Goal: Task Accomplishment & Management: Complete application form

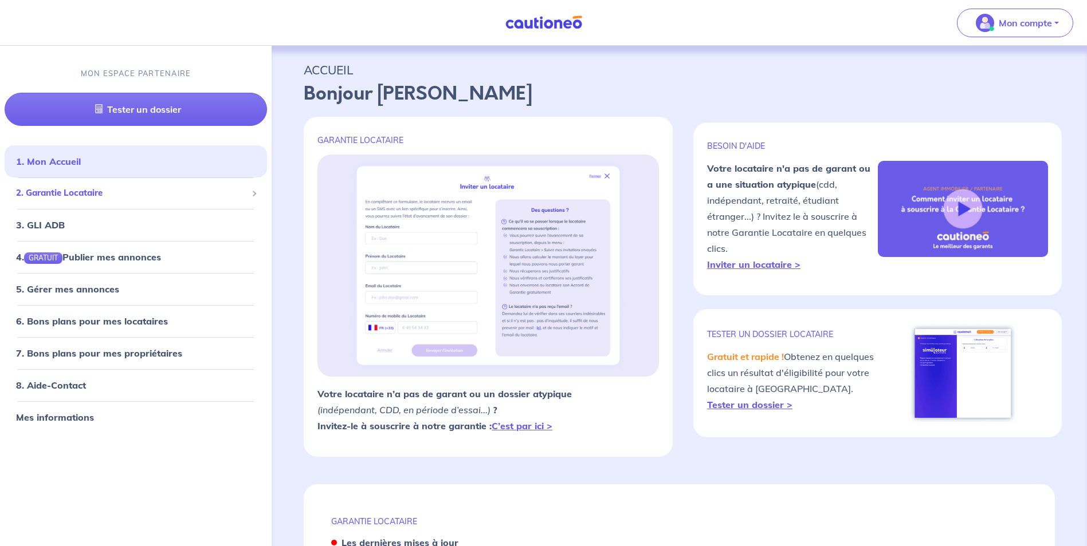
click at [144, 192] on span "2. Garantie Locataire" at bounding box center [131, 193] width 231 height 13
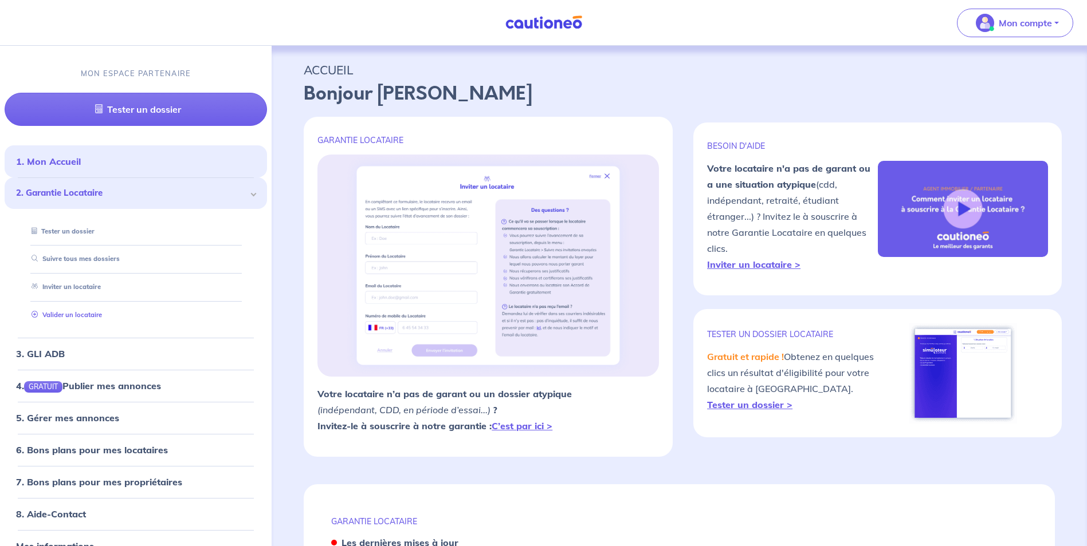
click at [102, 319] on link "Valider un locataire" at bounding box center [64, 315] width 75 height 8
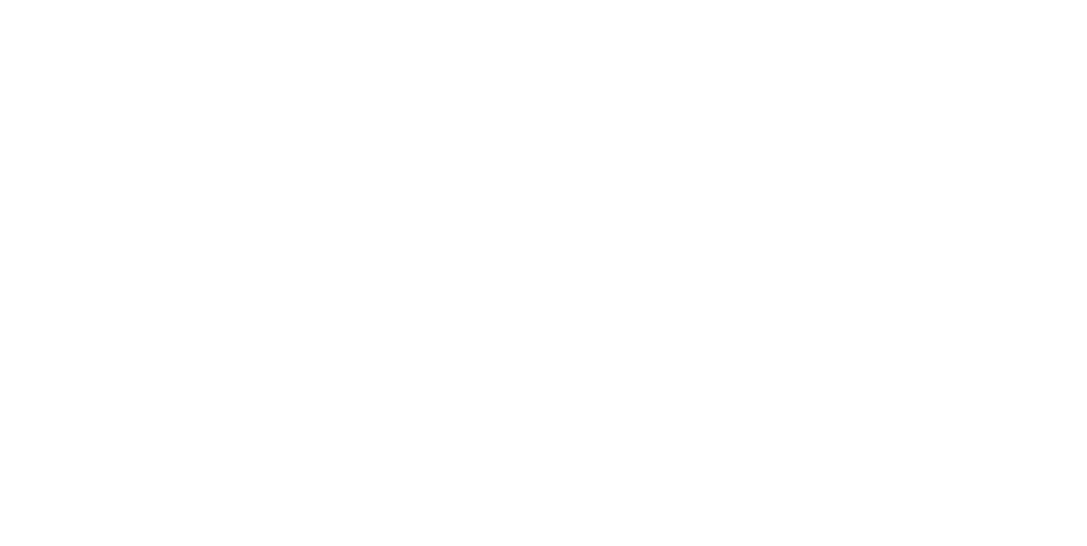
scroll to position [306, 0]
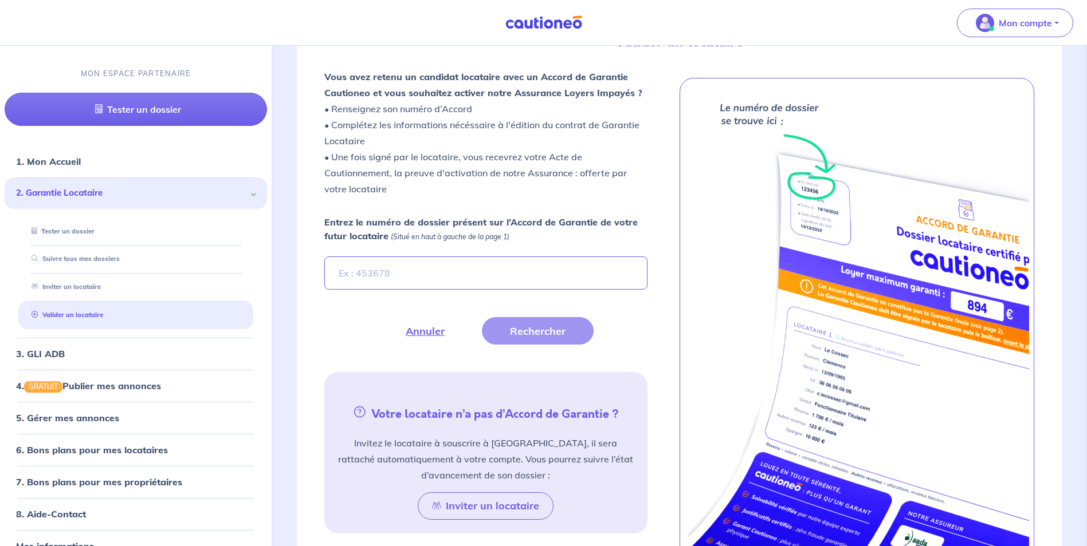
click at [375, 280] on input "Entrez le numéro de dossier présent sur l’Accord de Garantie de votre futur loc…" at bounding box center [485, 273] width 322 height 33
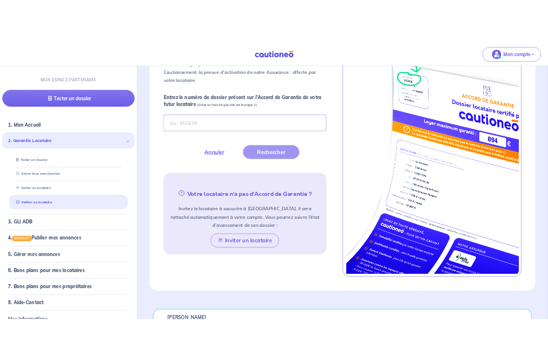
scroll to position [249, 0]
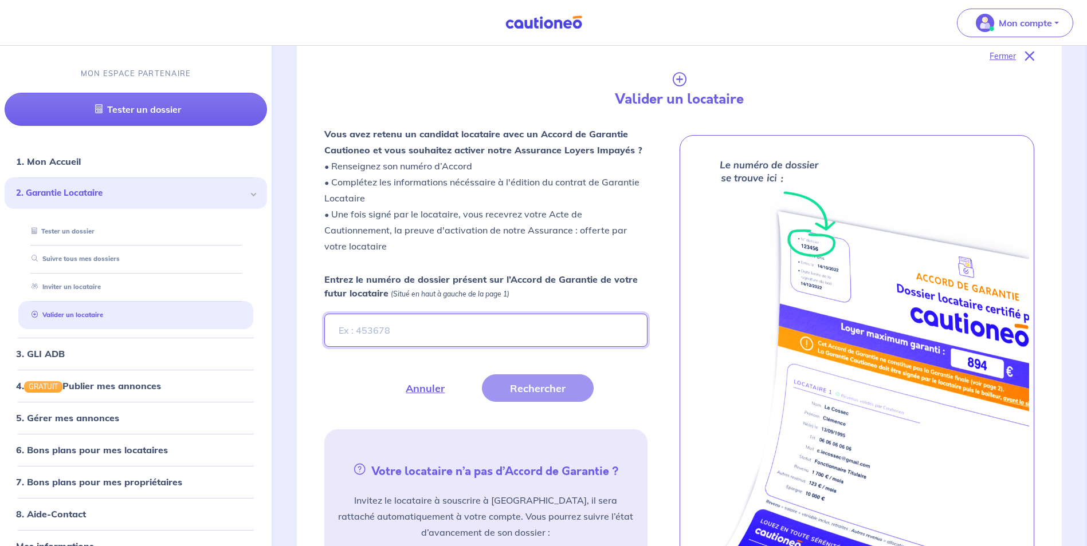
click at [548, 337] on input "Entrez le numéro de dossier présent sur l’Accord de Garantie de votre futur loc…" at bounding box center [485, 330] width 322 height 33
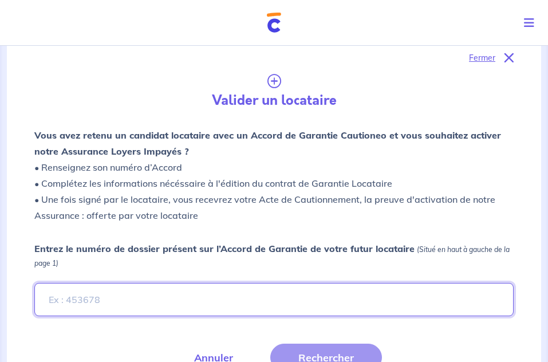
click at [183, 300] on input "Entrez le numéro de dossier présent sur l’Accord de Garantie de votre futur loc…" at bounding box center [273, 299] width 479 height 33
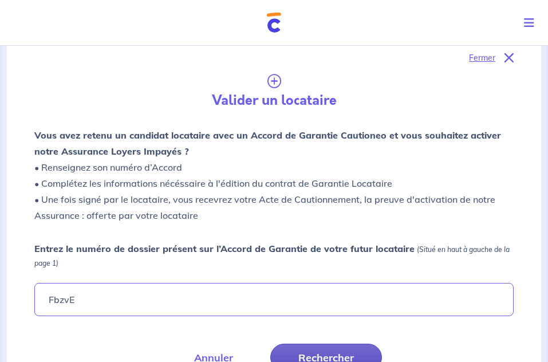
click at [329, 355] on button "Rechercher" at bounding box center [326, 357] width 112 height 27
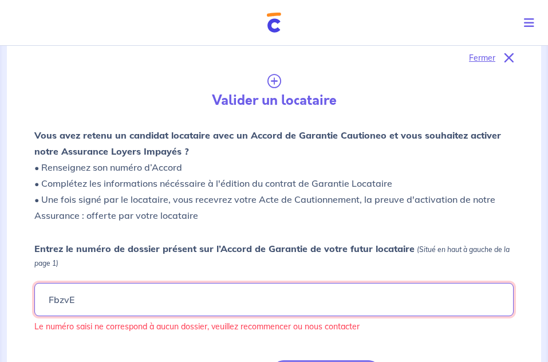
click at [57, 302] on input "FbzvE" at bounding box center [273, 299] width 479 height 33
click at [56, 302] on input "FbzvE" at bounding box center [273, 299] width 479 height 33
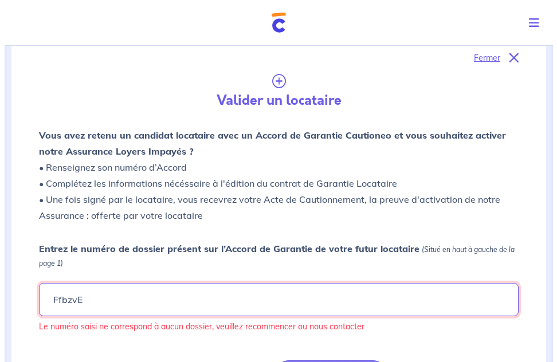
scroll to position [364, 0]
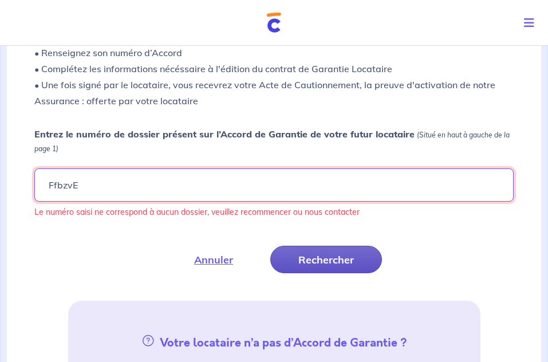
type input "FfbzvE"
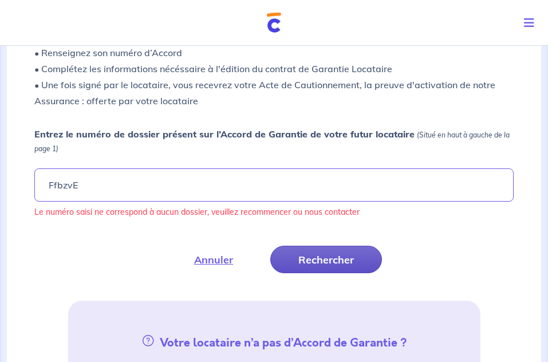
click at [308, 260] on button "Rechercher" at bounding box center [326, 259] width 112 height 27
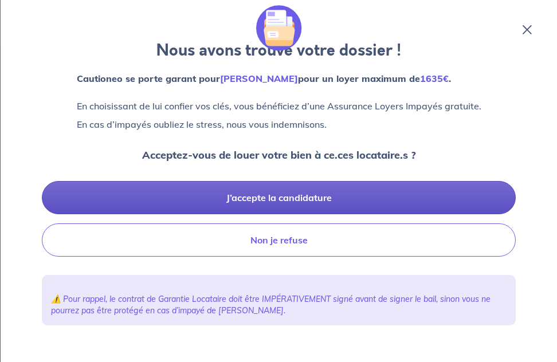
click at [288, 199] on button "J’accepte la candidature" at bounding box center [279, 197] width 474 height 33
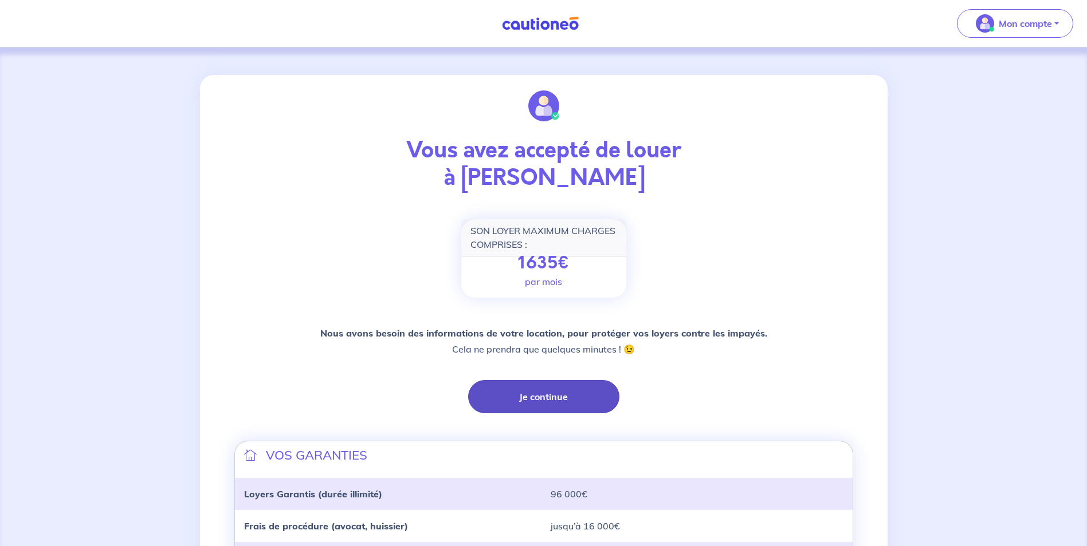
click at [534, 361] on button "Je continue" at bounding box center [543, 396] width 151 height 33
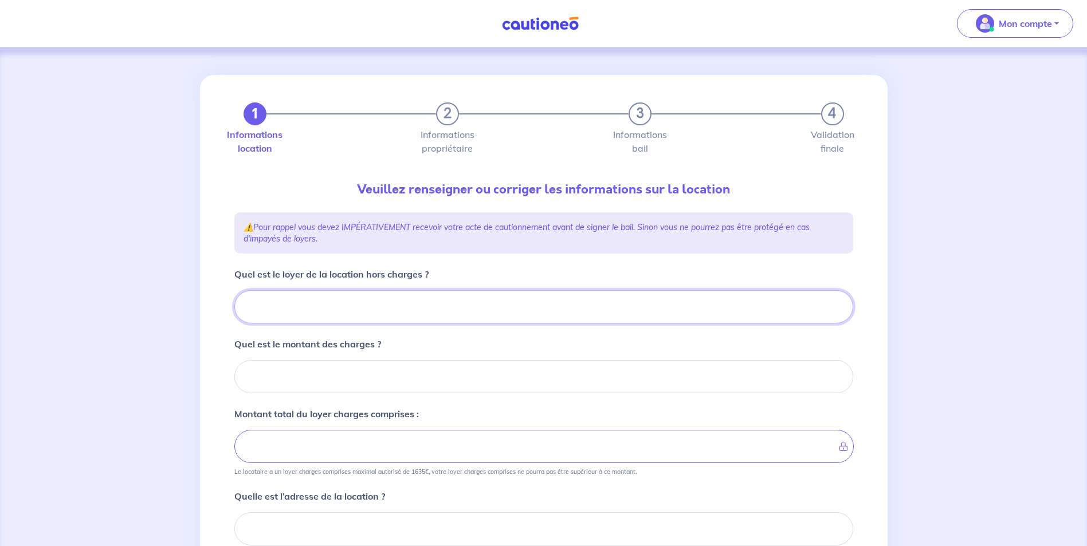
click at [463, 304] on input "Quel est le loyer de la location hors charges ?" at bounding box center [543, 306] width 619 height 33
type input "0.01"
click at [556, 306] on input "0.01" at bounding box center [543, 306] width 619 height 33
type input "0.02"
click at [556, 306] on input "0.02" at bounding box center [543, 306] width 619 height 33
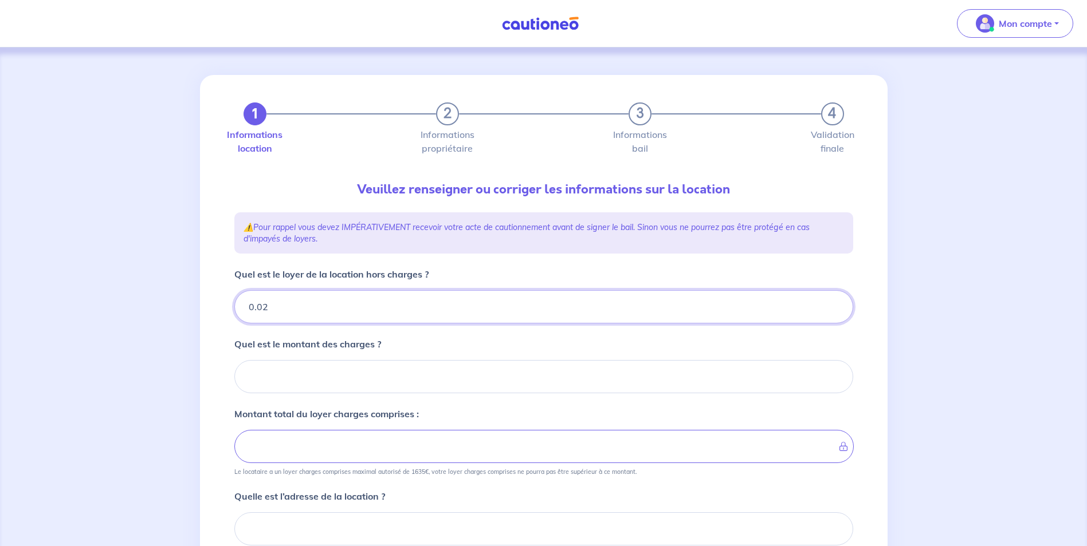
click at [160, 322] on div "1 2 3 4 Informations location Informations propriétaire Informations bail Valid…" at bounding box center [543, 414] width 1087 height 733
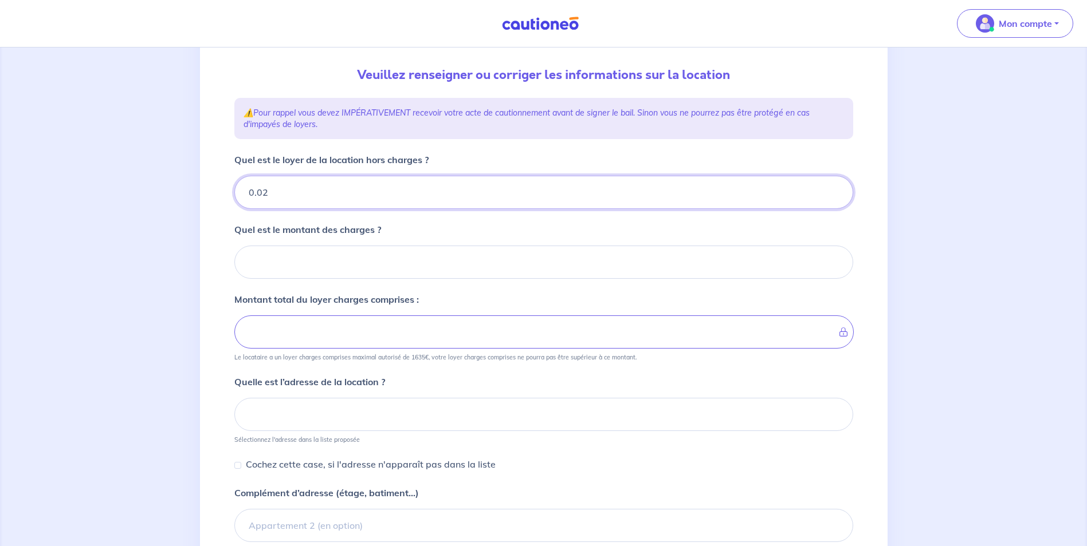
scroll to position [172, 0]
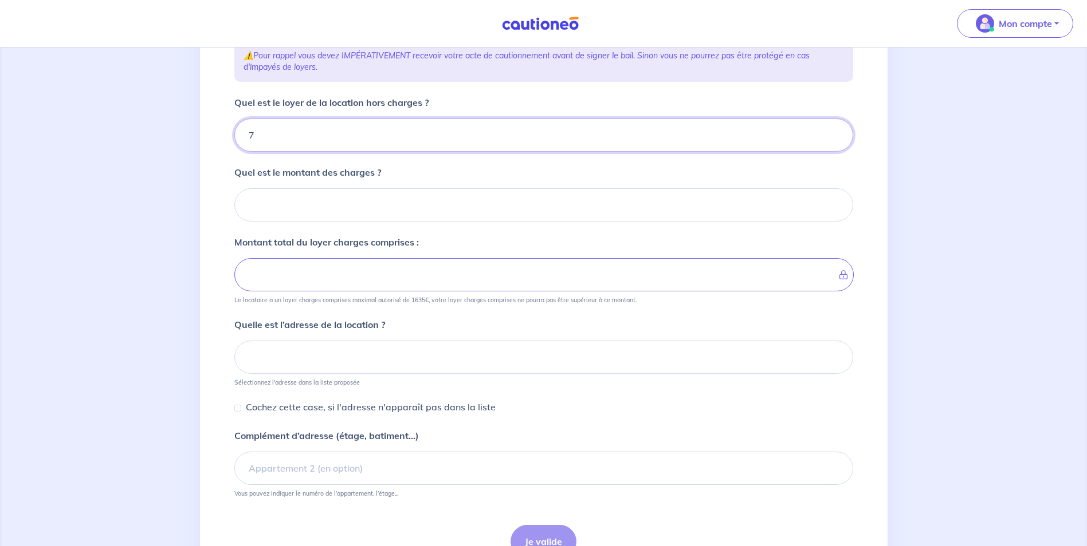
type input "70"
type input "700"
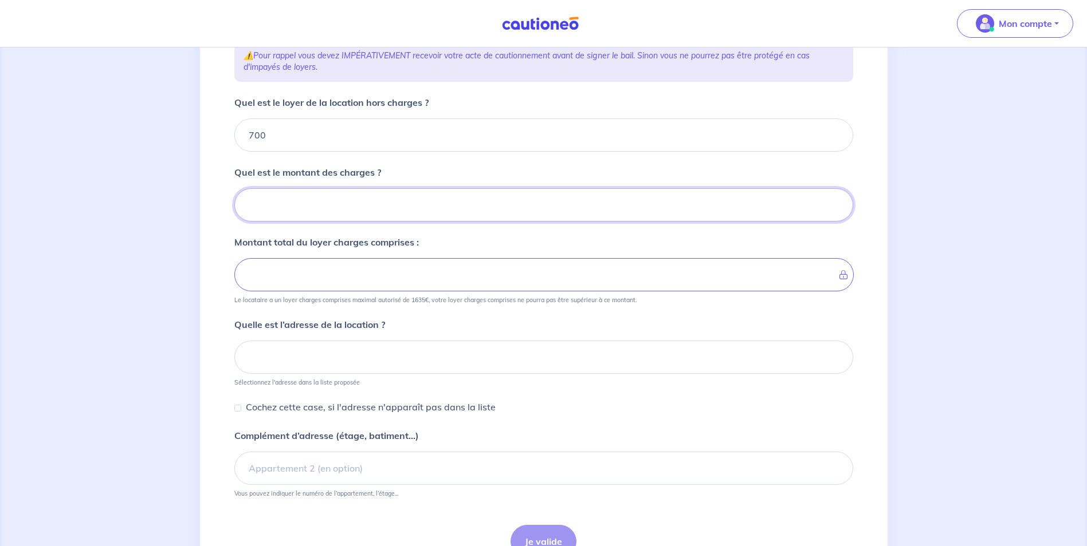
click at [431, 192] on input "Quel est le montant des charges ?" at bounding box center [543, 204] width 619 height 33
type input "12"
type input "701"
type input "120"
type input "820"
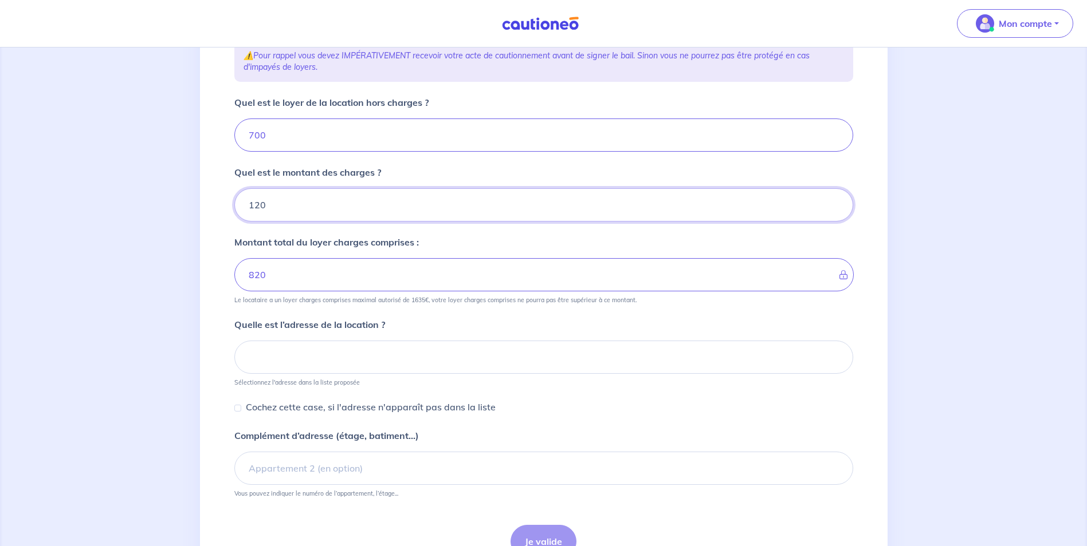
type input "120"
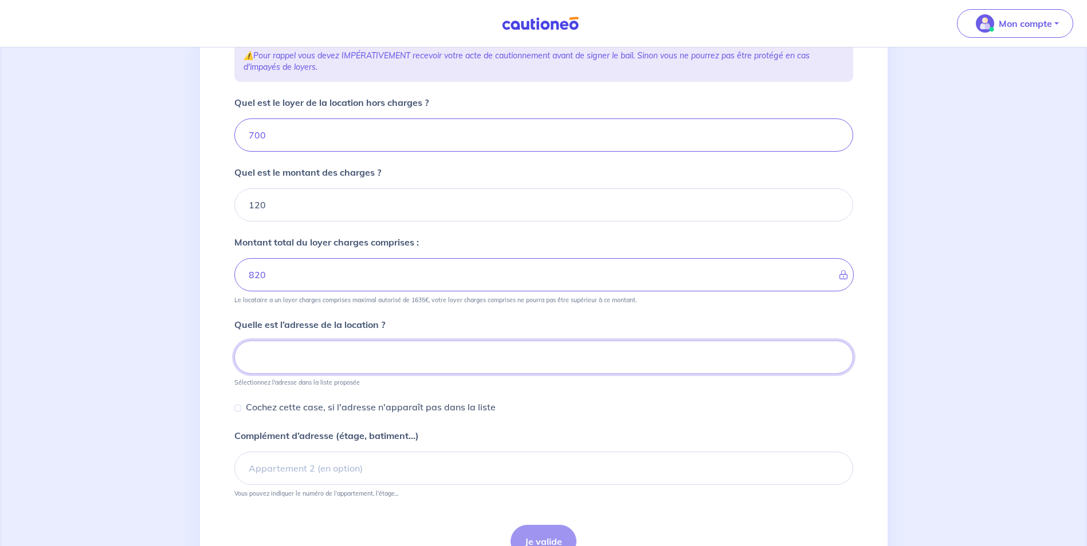
click at [326, 353] on input at bounding box center [543, 357] width 619 height 33
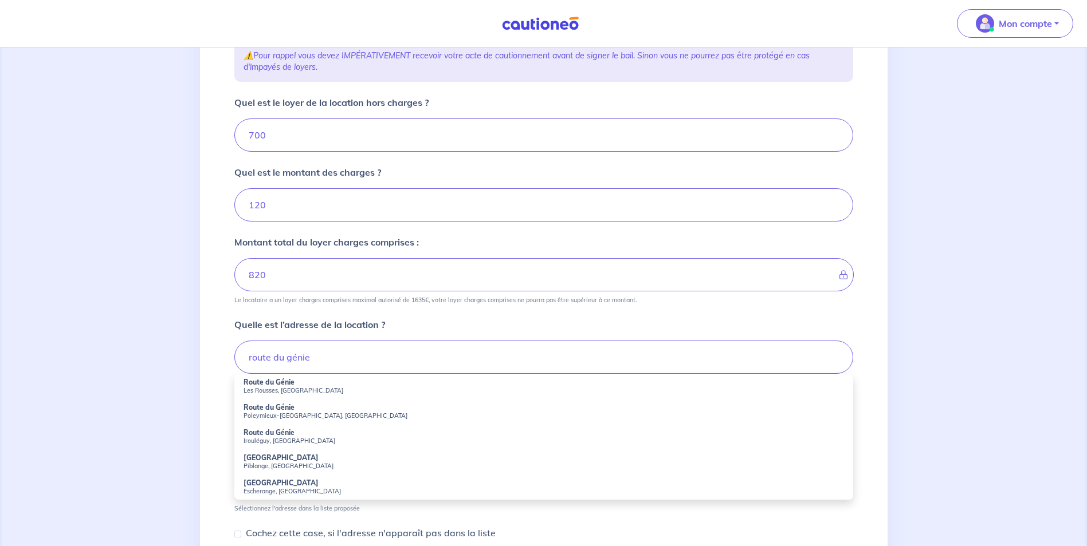
click at [297, 361] on li "Route du Génie Les Rousses, France" at bounding box center [543, 386] width 619 height 25
type input "Route du Génie, Les Rousses, France"
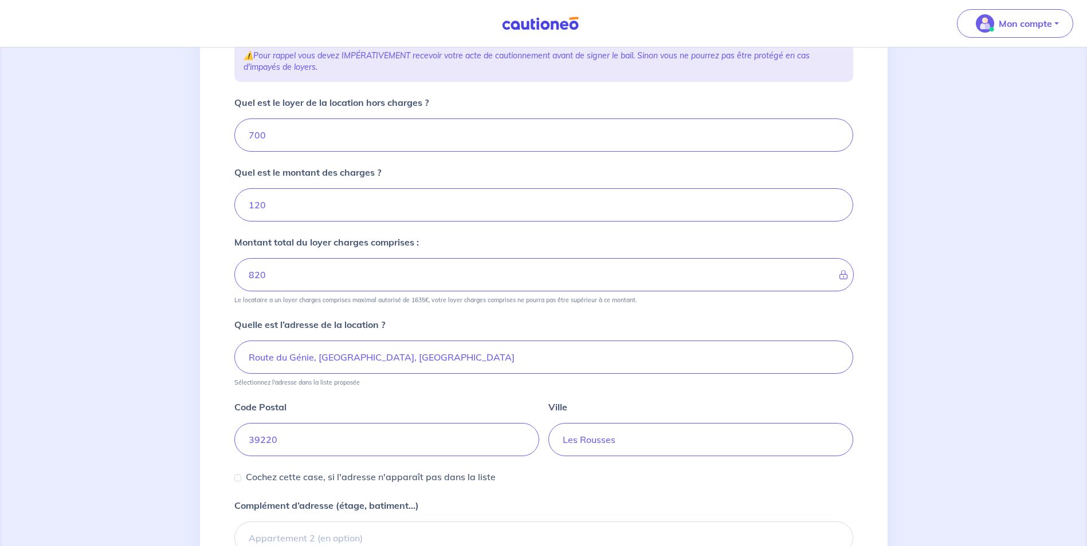
scroll to position [286, 0]
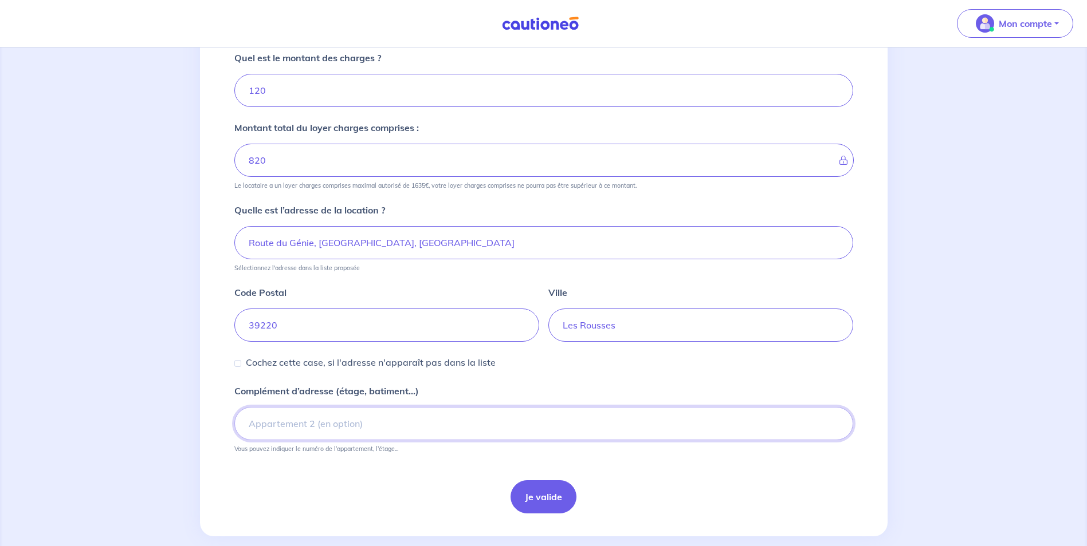
click at [346, 361] on input "Complément d’adresse (étage, batiment...)" at bounding box center [543, 423] width 619 height 33
type input "Appartement Les Trolles"
click at [247, 241] on input "Route du Génie, Les Rousses, France" at bounding box center [543, 242] width 619 height 33
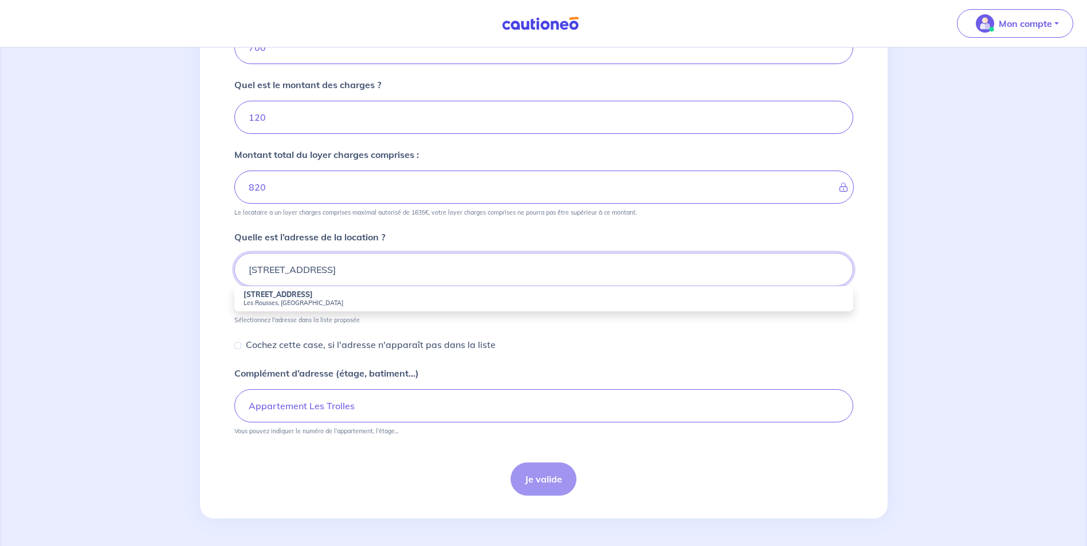
type input "238 Route du Génie, Les Rousses, France"
click at [388, 361] on input "Appartement Les Trolles" at bounding box center [543, 405] width 619 height 33
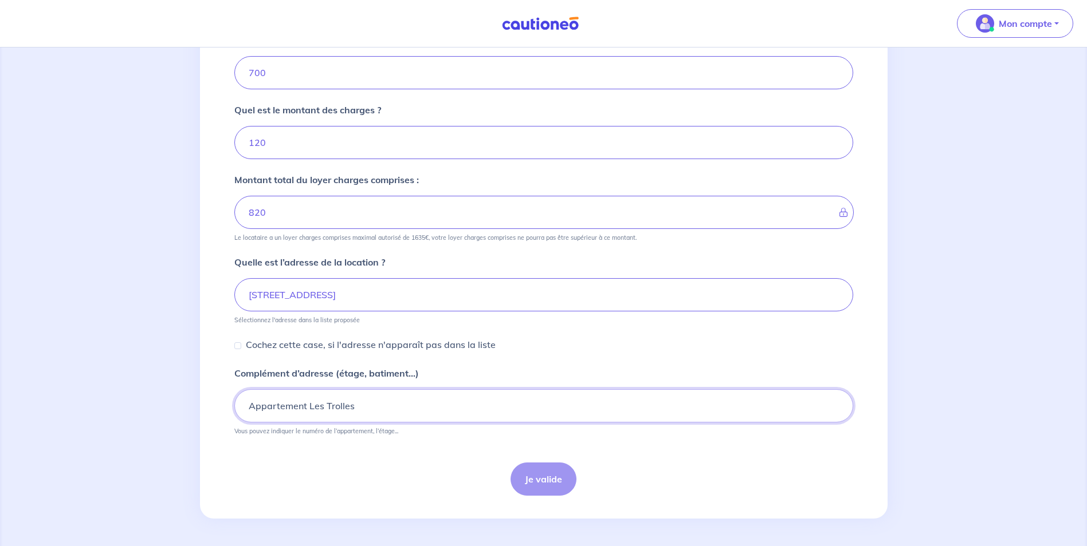
scroll to position [234, 0]
click at [553, 361] on div "Je valide" at bounding box center [543, 479] width 619 height 33
click at [548, 361] on div "Je valide" at bounding box center [543, 479] width 619 height 33
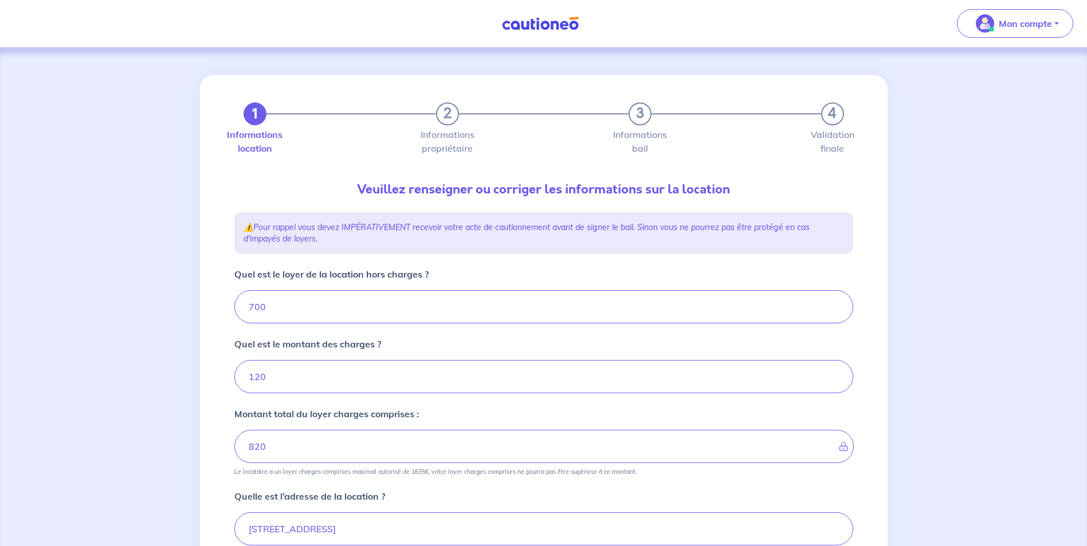
scroll to position [229, 0]
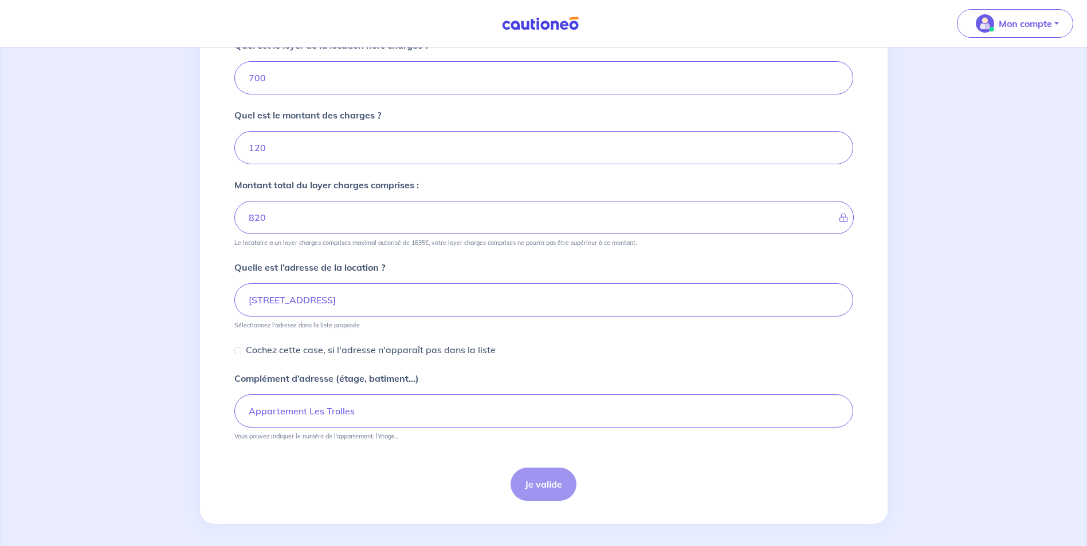
click at [536, 361] on div "Je valide" at bounding box center [543, 484] width 619 height 33
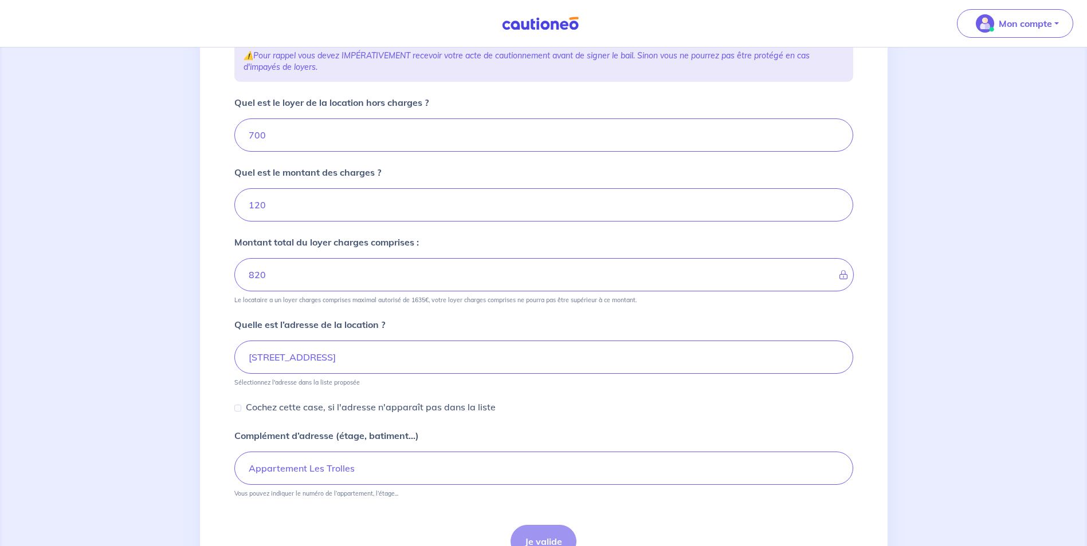
scroll to position [234, 0]
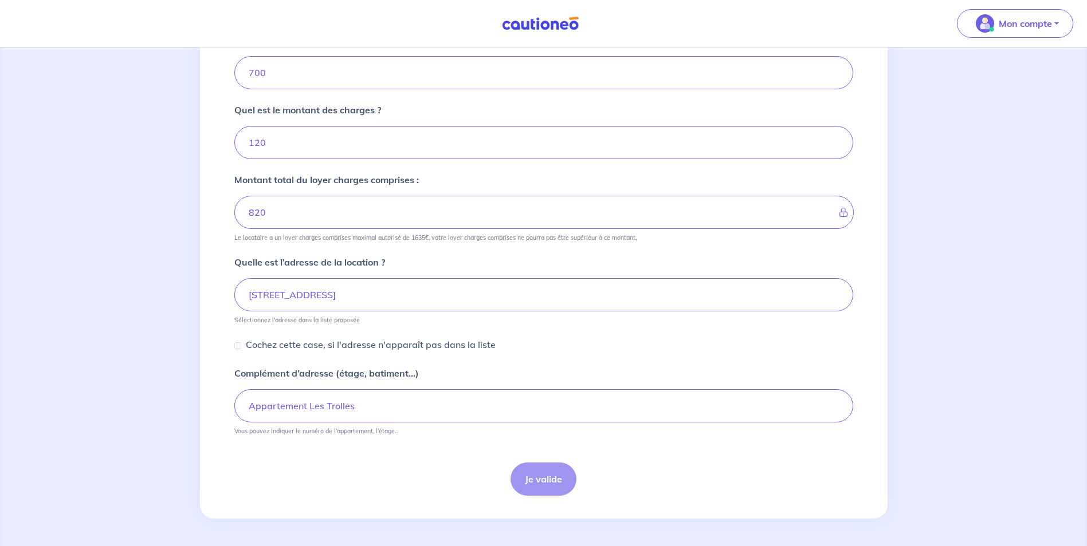
click at [547, 361] on div "Je valide" at bounding box center [543, 479] width 619 height 33
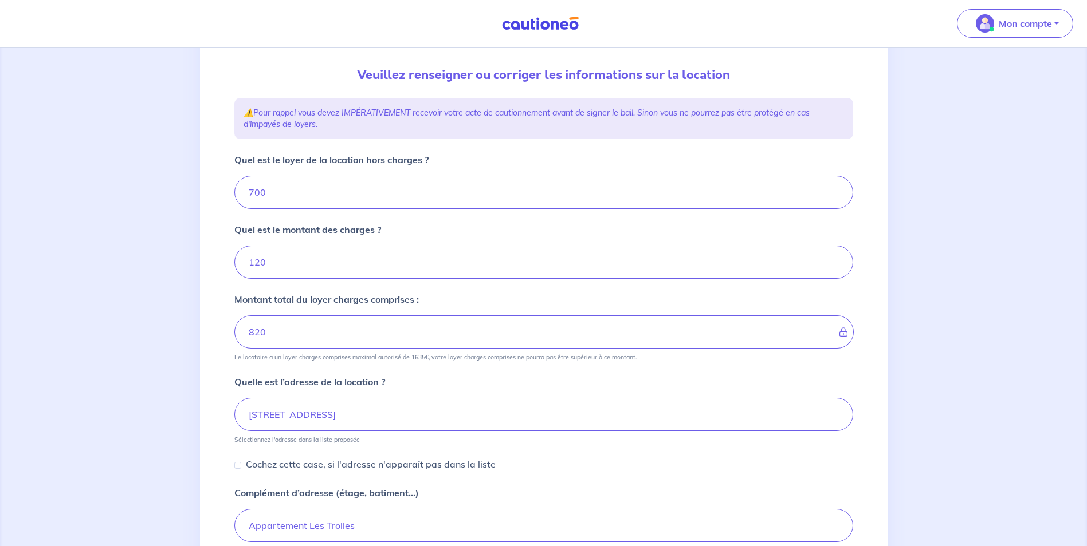
scroll to position [229, 0]
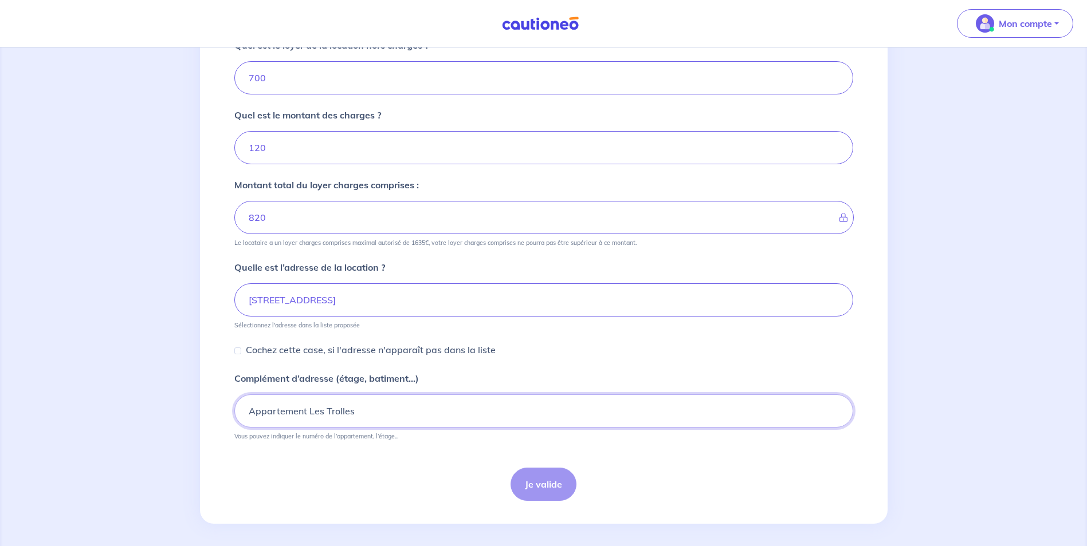
click at [359, 361] on input "Appartement Les Trolles" at bounding box center [543, 411] width 619 height 33
click at [528, 361] on div "Je valide" at bounding box center [543, 484] width 619 height 33
drag, startPoint x: 227, startPoint y: 406, endPoint x: 168, endPoint y: 407, distance: 59.6
click at [168, 361] on div "1 2 3 4 Informations location Informations propriétaire Informations bail Valid…" at bounding box center [543, 184] width 1087 height 733
drag, startPoint x: 397, startPoint y: 416, endPoint x: 97, endPoint y: 419, distance: 300.1
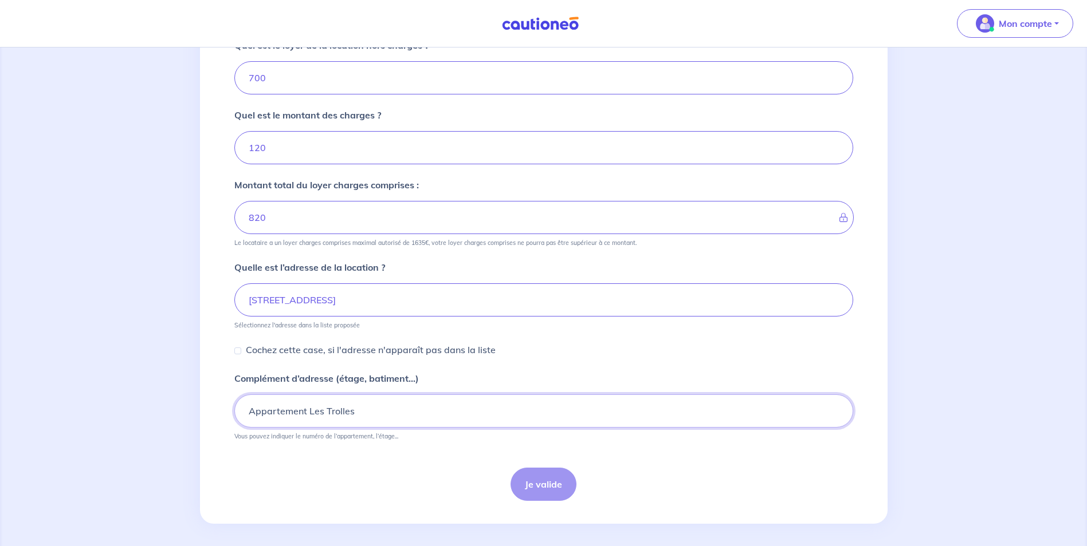
click at [97, 361] on div "1 2 3 4 Informations location Informations propriétaire Informations bail Valid…" at bounding box center [543, 184] width 1087 height 733
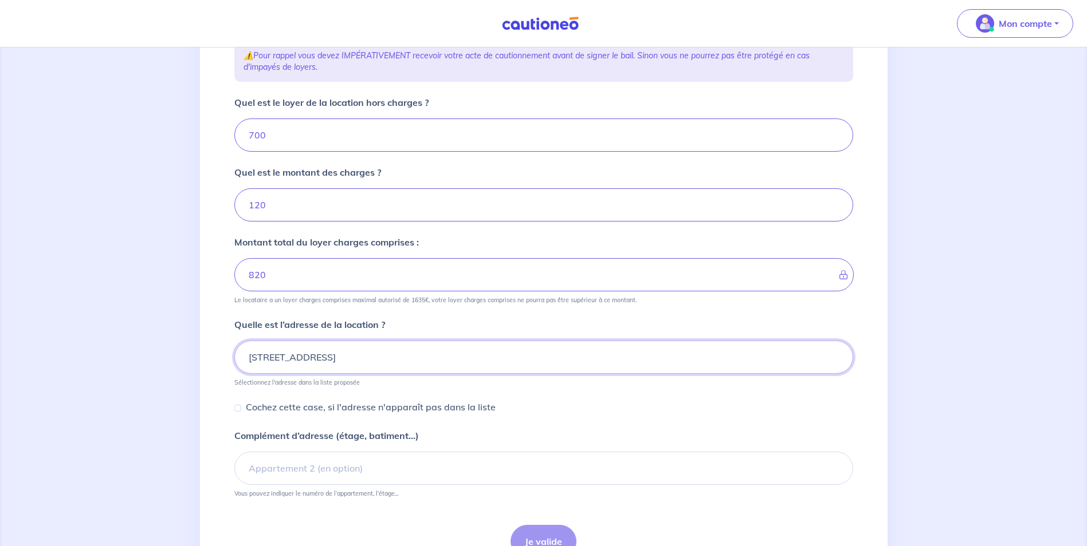
click at [449, 354] on input "238 Route du Génie, Les Rousses, France" at bounding box center [543, 357] width 619 height 33
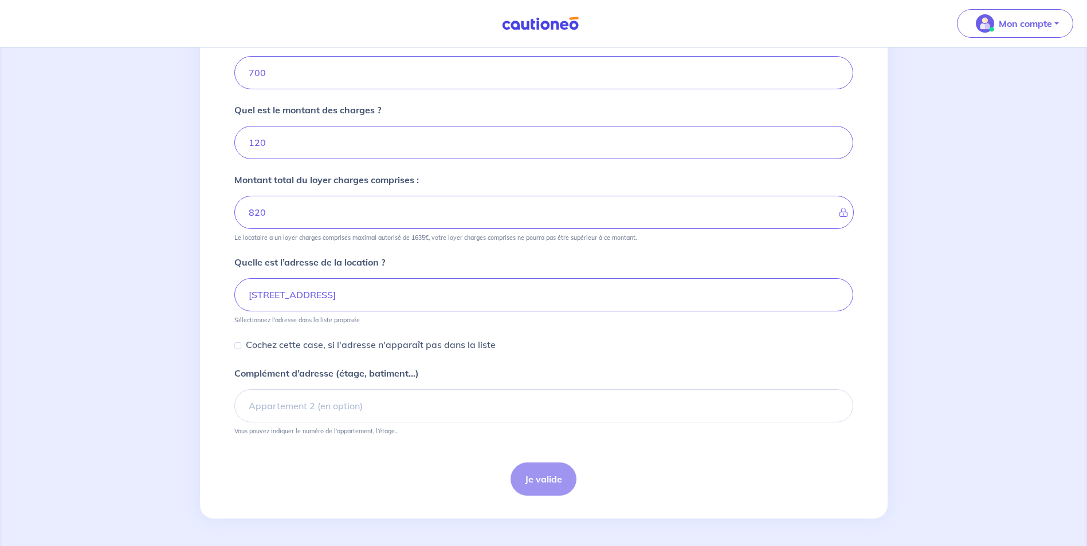
scroll to position [234, 0]
click at [546, 361] on div "Je valide" at bounding box center [543, 479] width 619 height 33
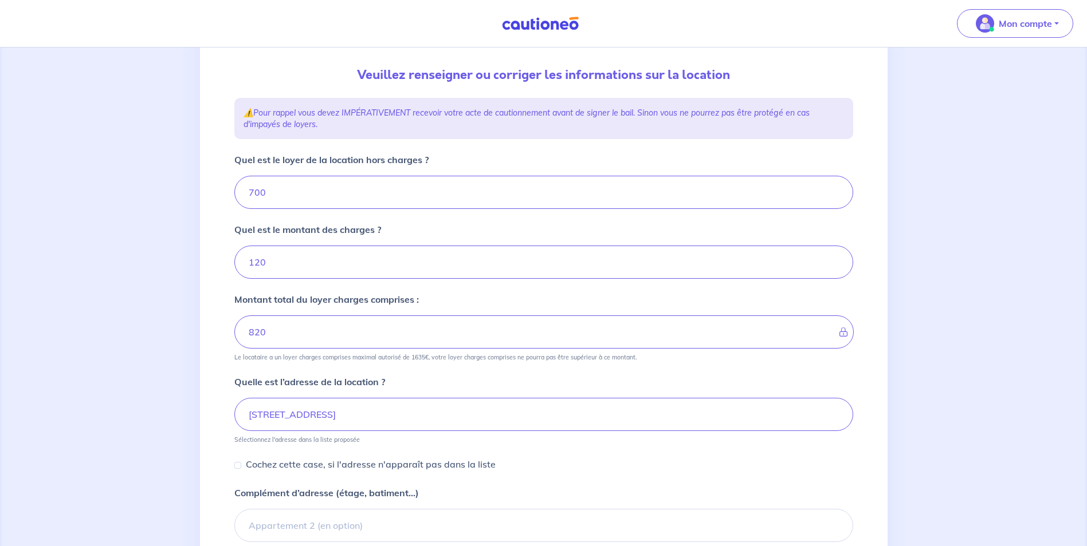
scroll to position [172, 0]
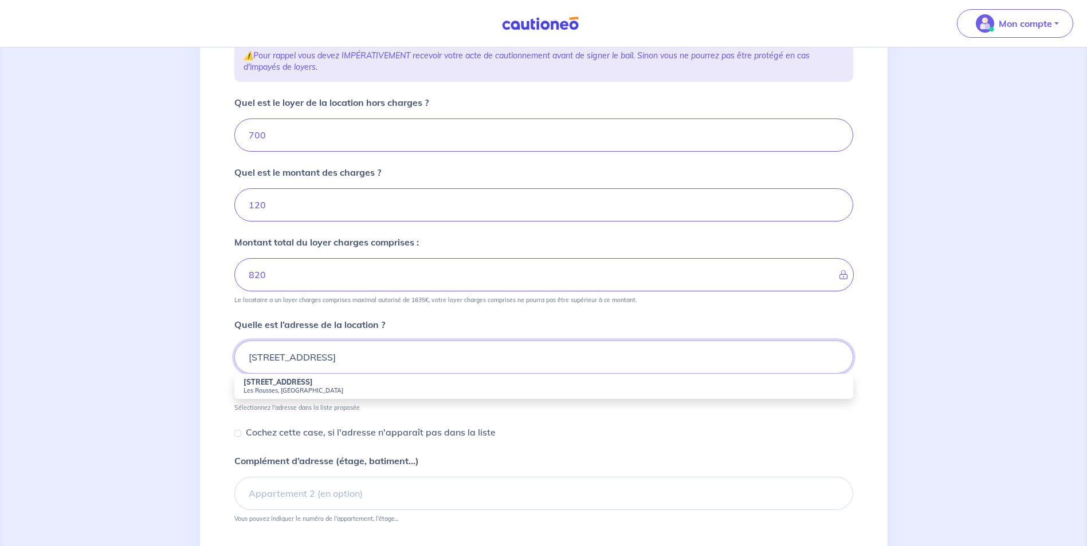
click at [392, 360] on input "238 Route du Génie, Les Rousses, France" at bounding box center [543, 357] width 619 height 33
click at [372, 361] on small "Les Rousses, France" at bounding box center [543, 391] width 600 height 8
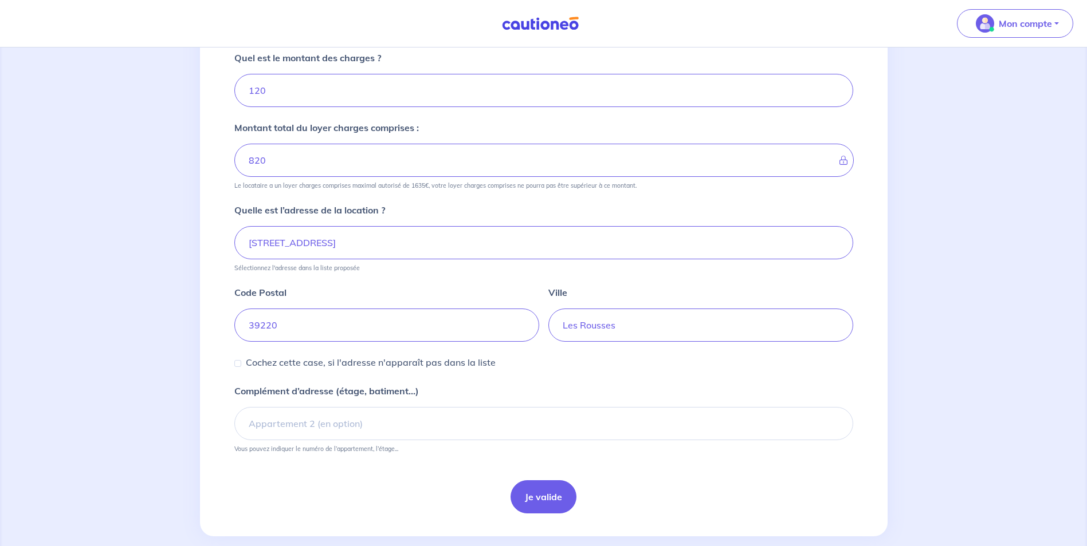
scroll to position [304, 0]
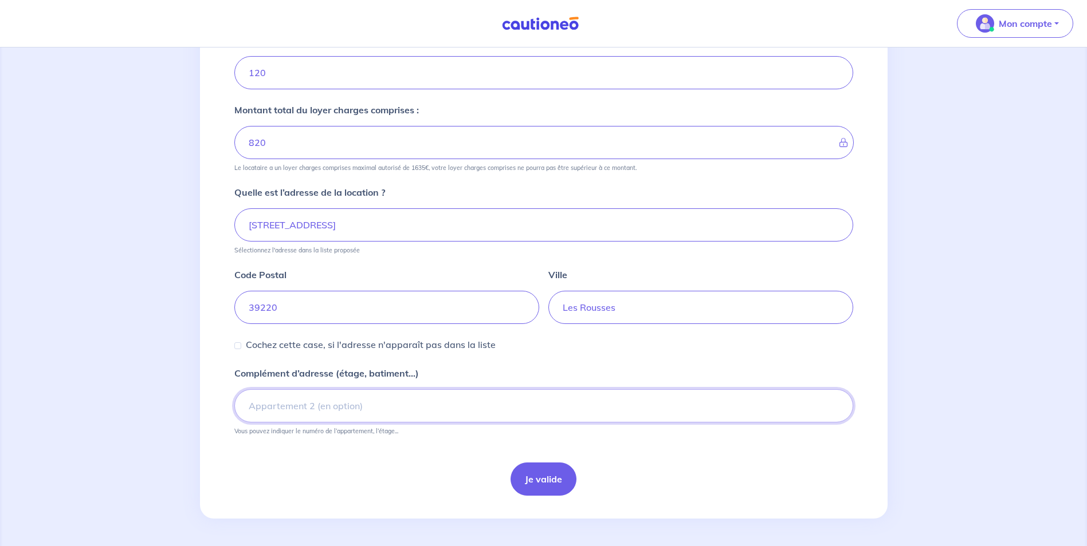
click at [395, 361] on input "Complément d’adresse (étage, batiment...)" at bounding box center [543, 405] width 619 height 33
type input "Appartement Les Trolles"
click at [534, 361] on button "Je valide" at bounding box center [543, 479] width 66 height 33
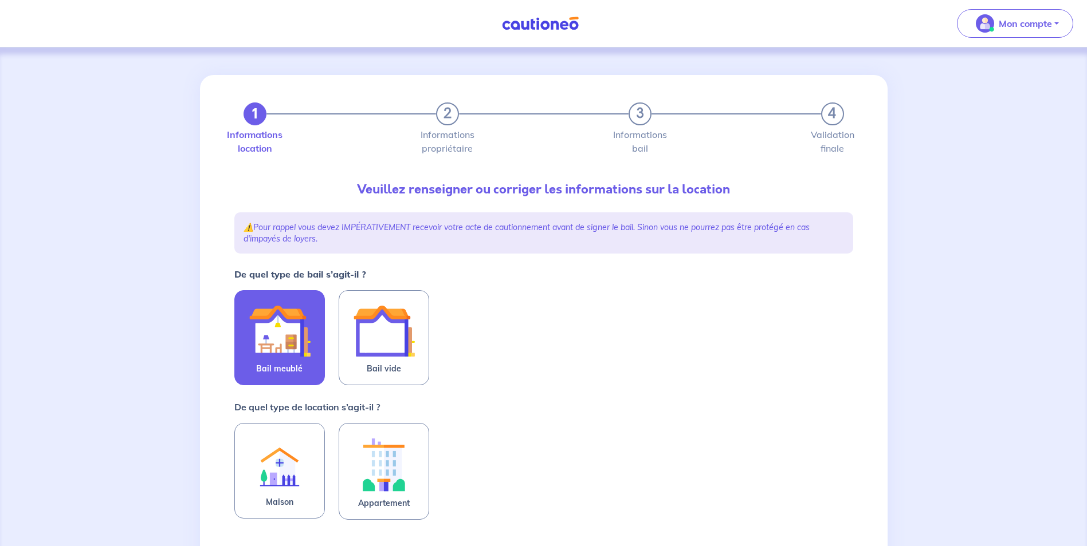
click at [261, 332] on img at bounding box center [280, 331] width 62 height 62
click at [0, 0] on input "Bail meublé" at bounding box center [0, 0] width 0 height 0
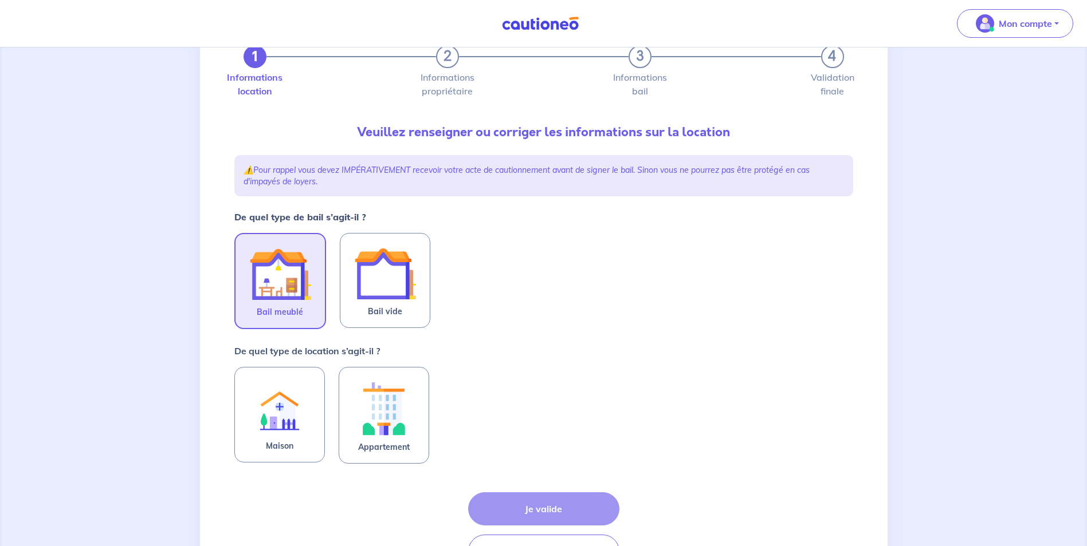
scroll to position [115, 0]
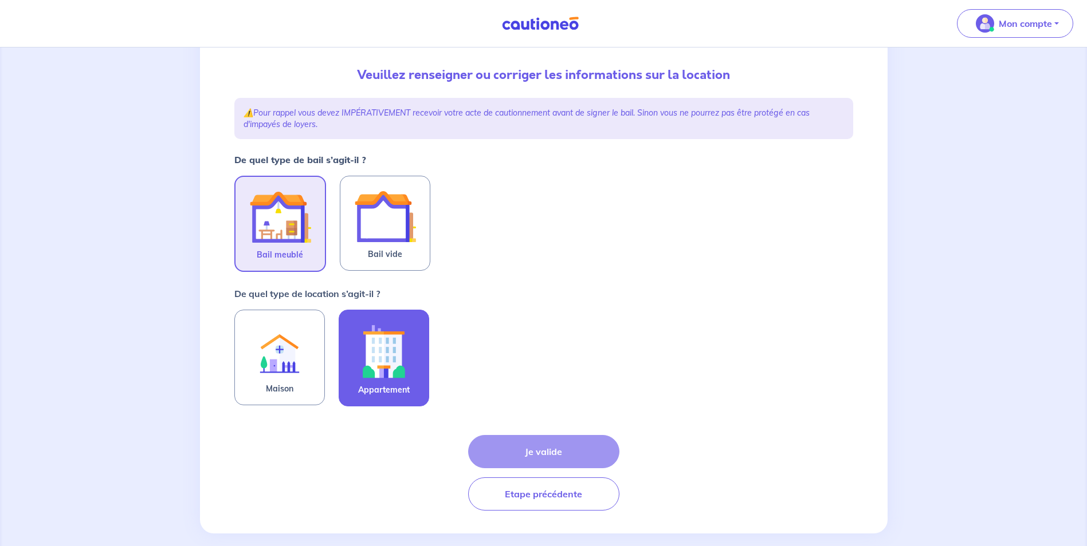
click at [383, 354] on img at bounding box center [384, 352] width 62 height 64
click at [0, 0] on input "Appartement" at bounding box center [0, 0] width 0 height 0
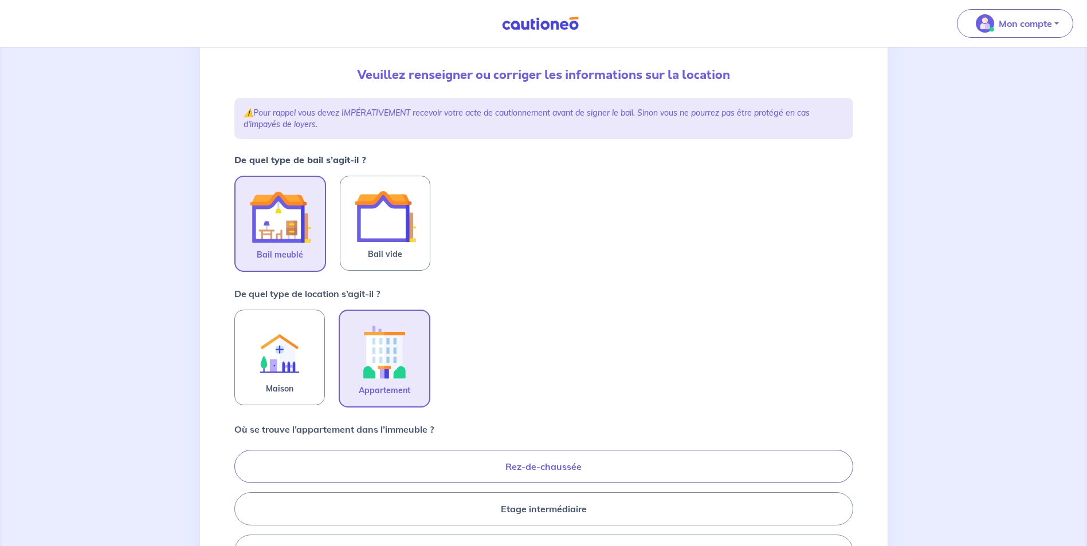
scroll to position [229, 0]
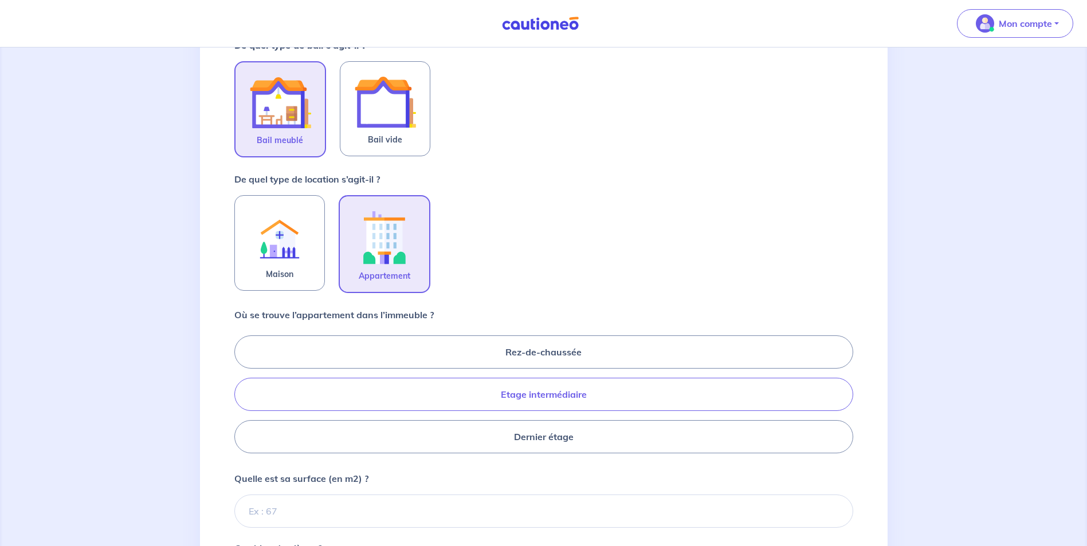
click at [556, 361] on label "Etage intermédiaire" at bounding box center [543, 394] width 619 height 33
click at [242, 361] on input "Etage intermédiaire" at bounding box center [237, 394] width 7 height 7
radio input "true"
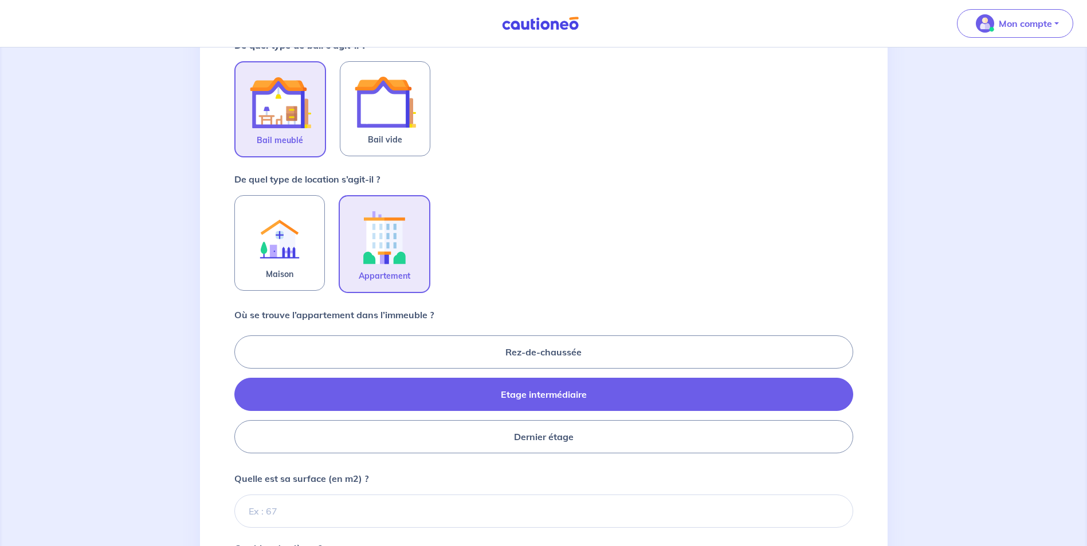
scroll to position [401, 0]
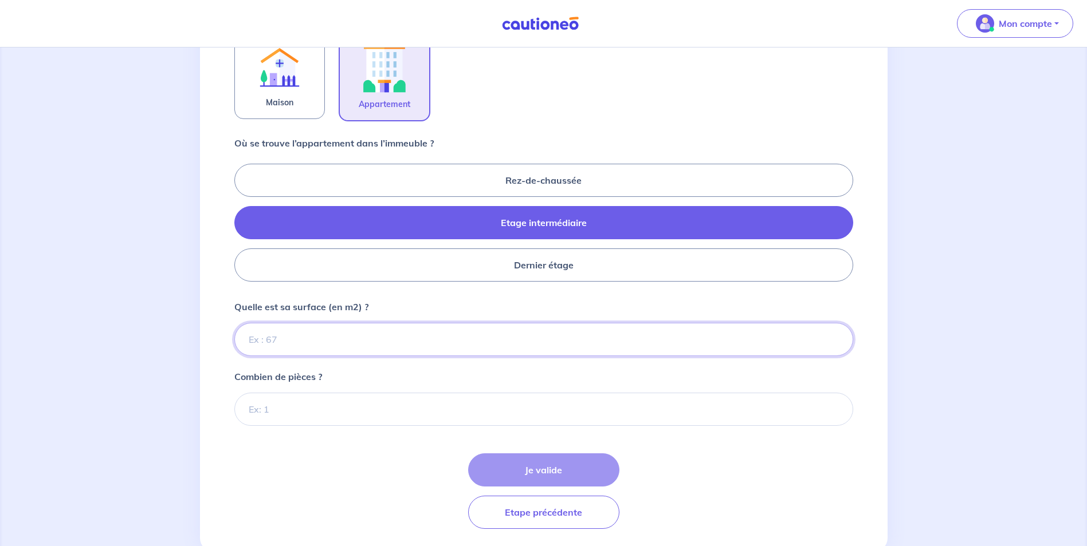
click at [363, 336] on input "Quelle est sa surface (en m2) ?" at bounding box center [543, 339] width 619 height 33
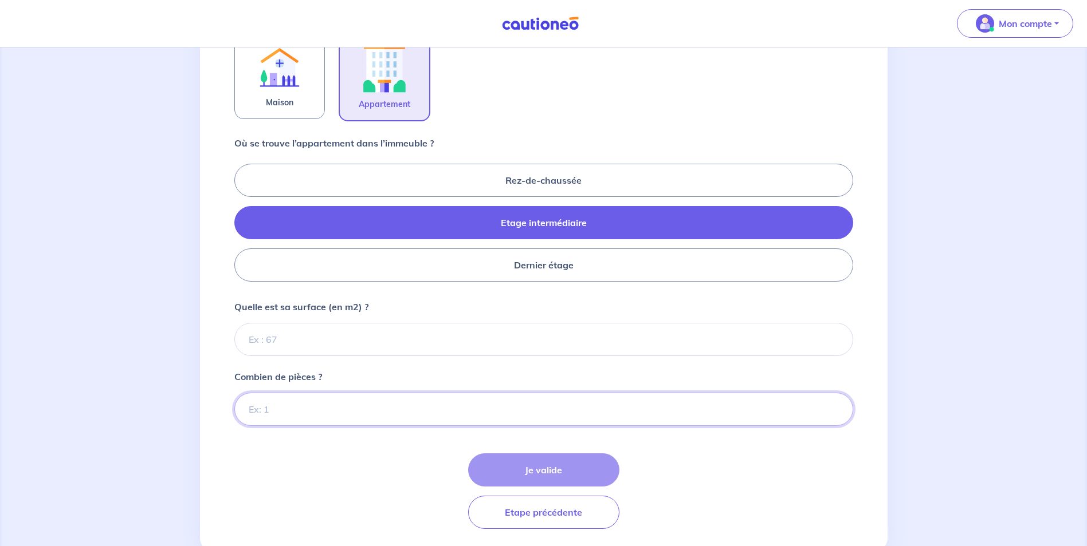
click at [309, 361] on input "Combien de pièces ?" at bounding box center [543, 409] width 619 height 33
type input "2"
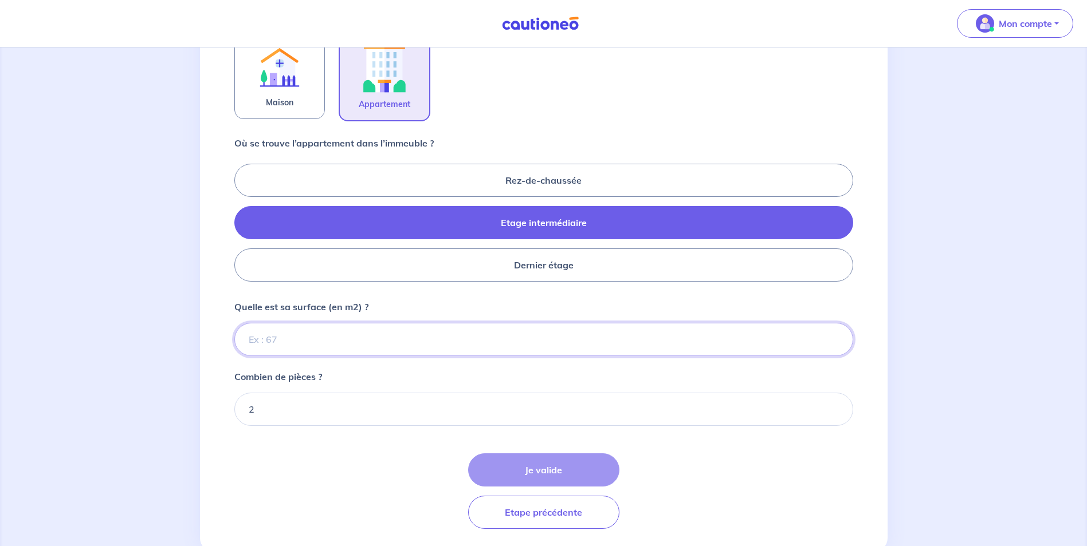
click at [322, 343] on input "Quelle est sa surface (en m2) ?" at bounding box center [543, 339] width 619 height 33
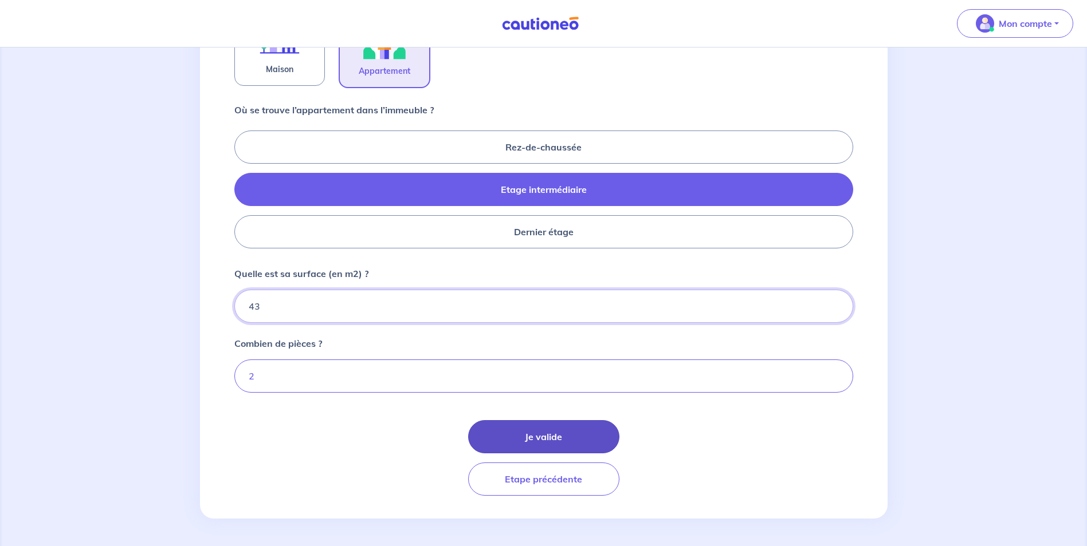
type input "43"
click at [556, 361] on button "Je valide" at bounding box center [543, 436] width 151 height 33
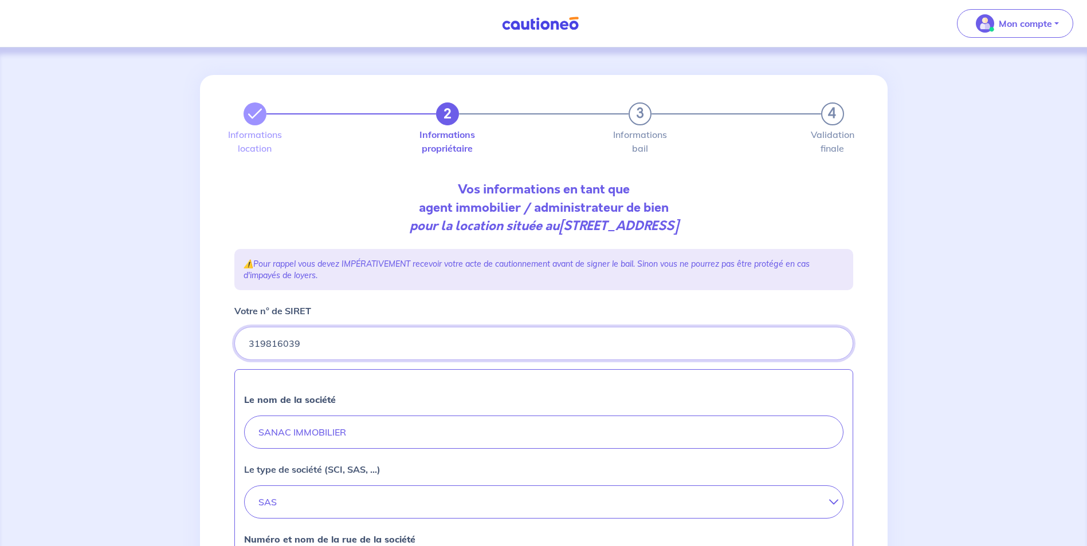
click at [502, 344] on input "Votre n° de SIRET" at bounding box center [543, 343] width 619 height 33
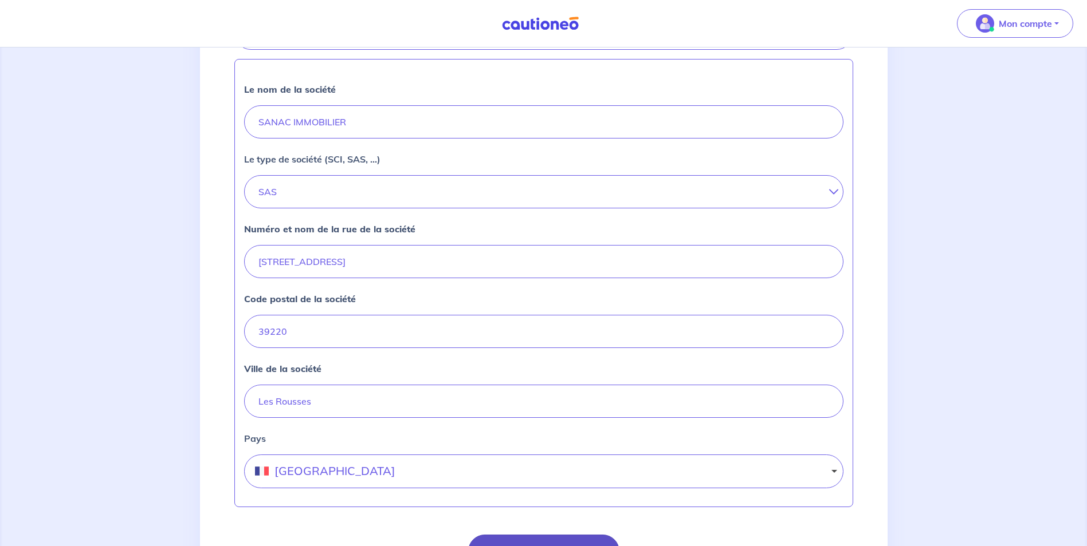
scroll to position [425, 0]
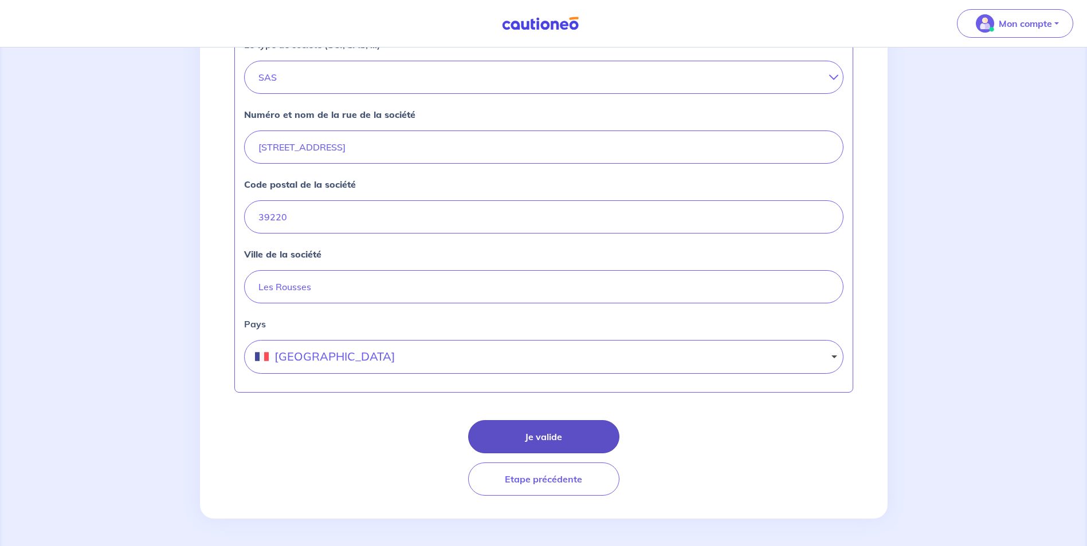
click at [556, 361] on button "Je valide" at bounding box center [543, 436] width 151 height 33
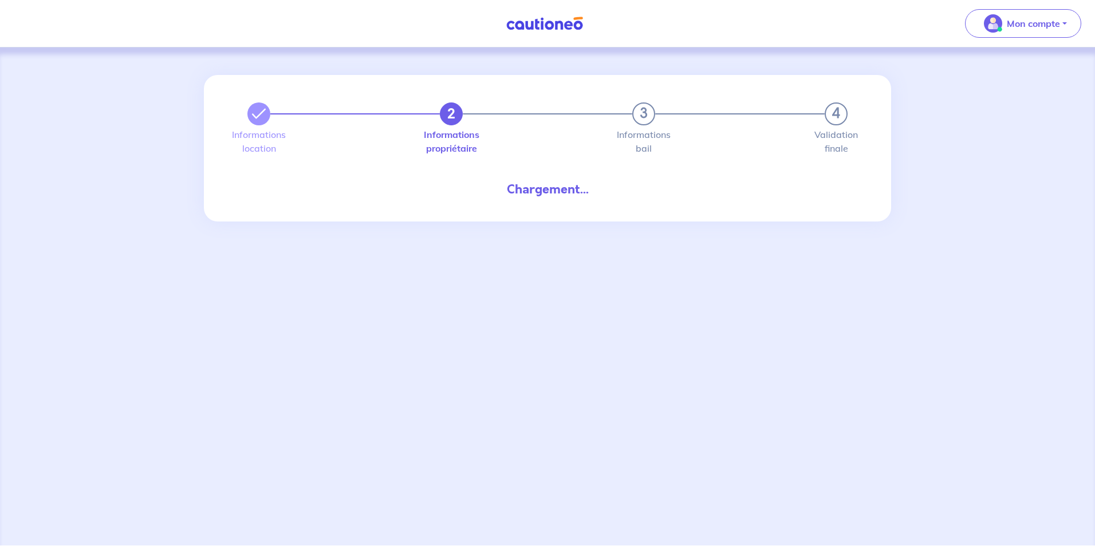
select select "FR"
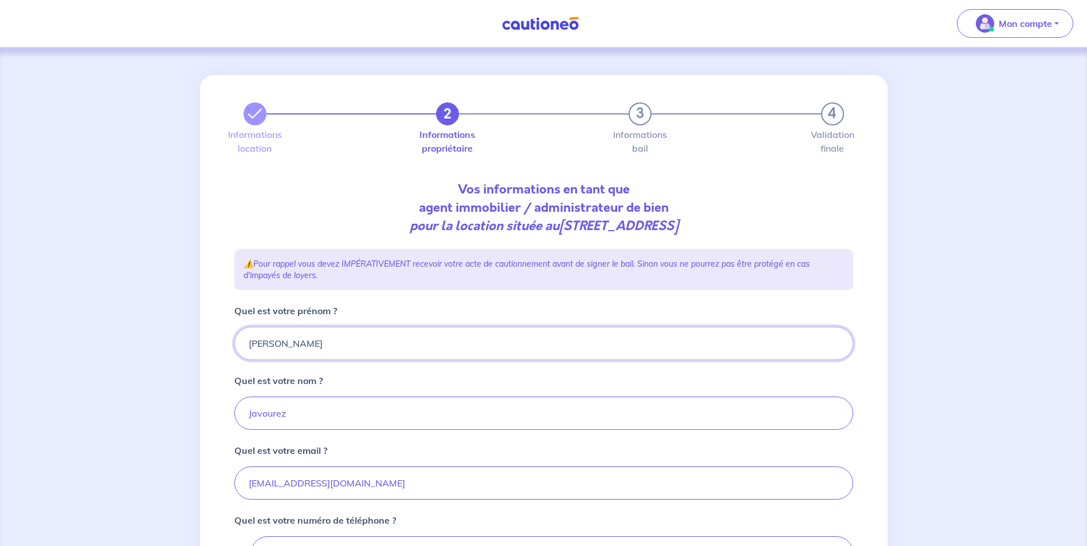
drag, startPoint x: 411, startPoint y: 342, endPoint x: -2, endPoint y: 334, distance: 413.0
click at [0, 334] on html "Mon compte Me déconnecter 2 3 4 Informations location Informations propriétaire…" at bounding box center [543, 361] width 1087 height 723
type input "Benoit"
type input "AUBRY"
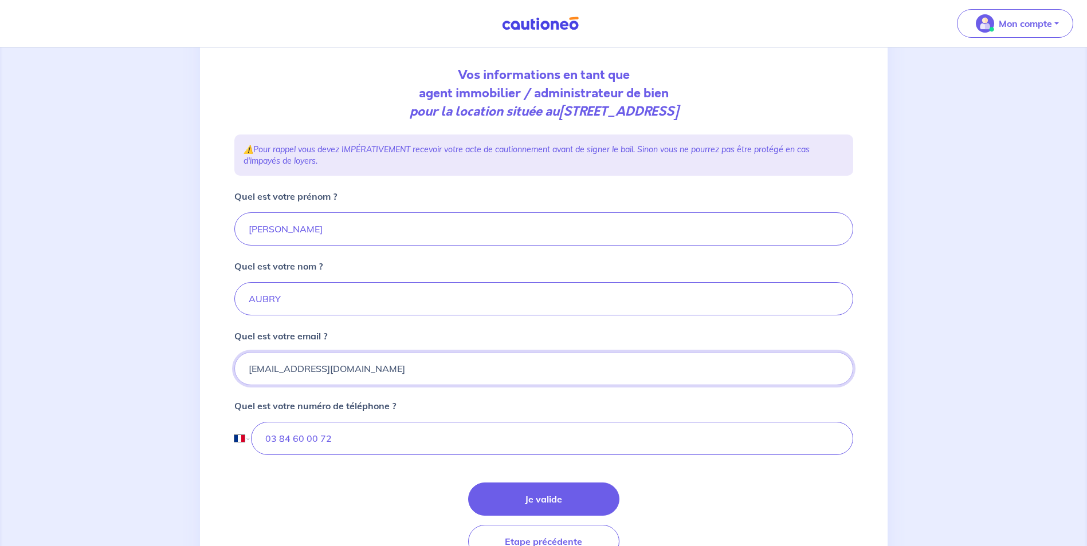
scroll to position [177, 0]
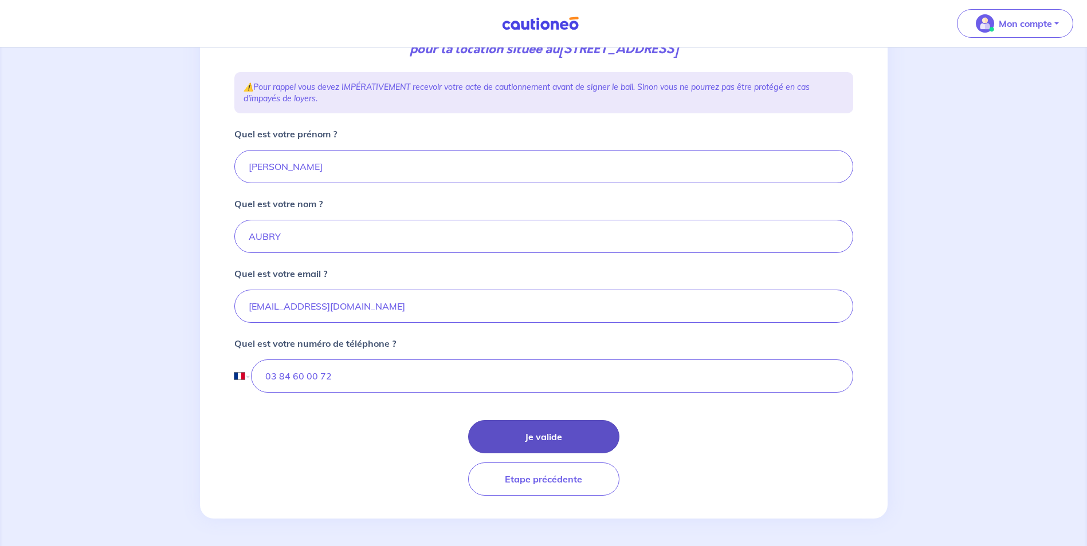
click at [532, 361] on button "Je valide" at bounding box center [543, 436] width 151 height 33
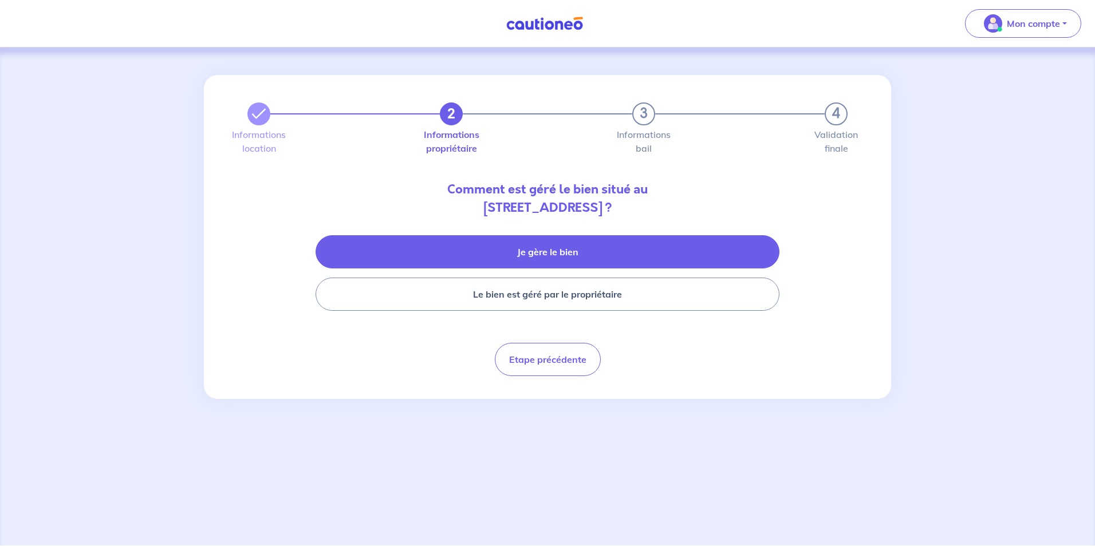
click at [535, 253] on button "Je gère le bien" at bounding box center [548, 251] width 464 height 33
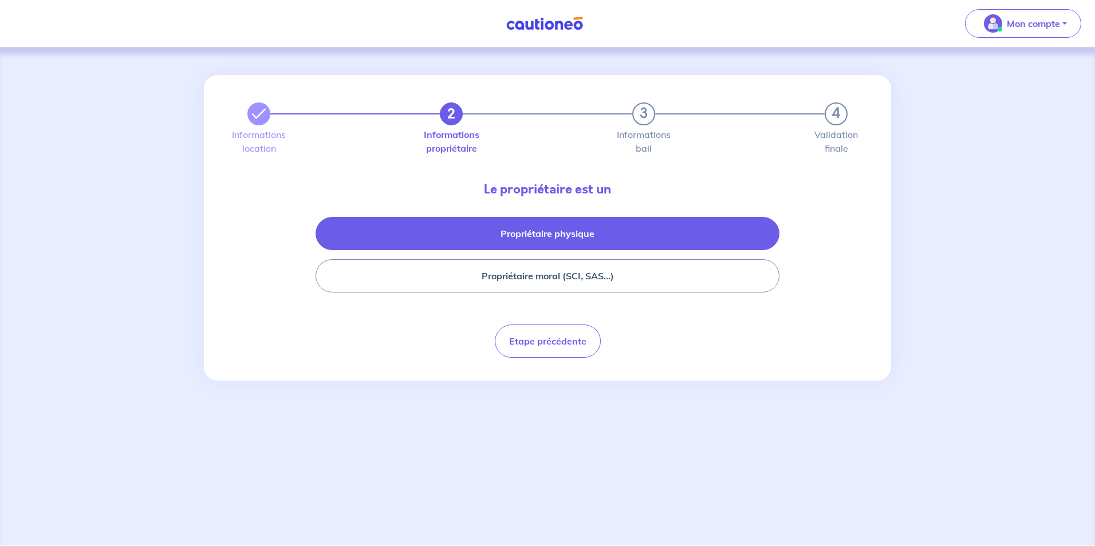
click at [541, 240] on button "Propriétaire physique" at bounding box center [548, 233] width 464 height 33
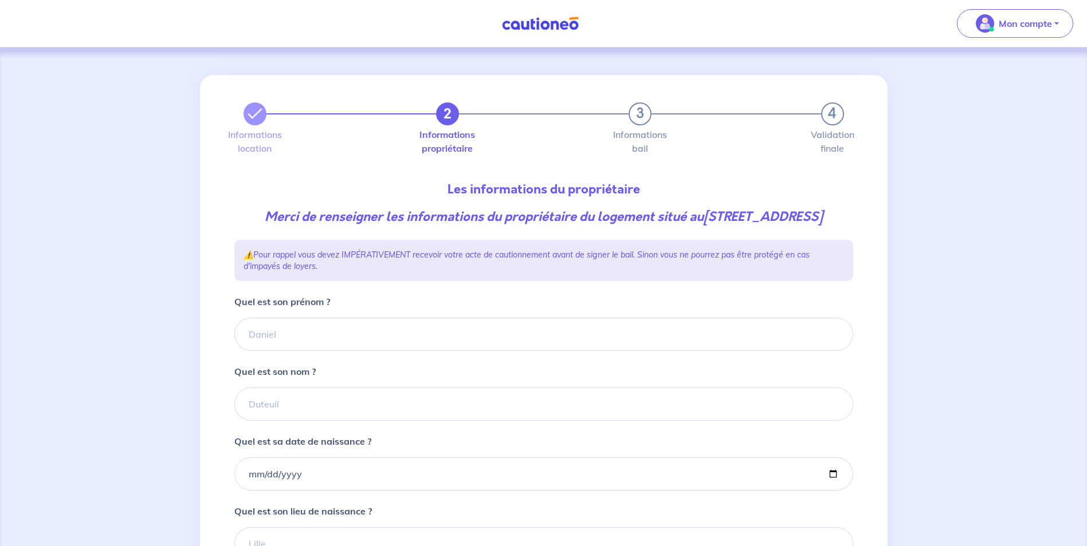
scroll to position [115, 0]
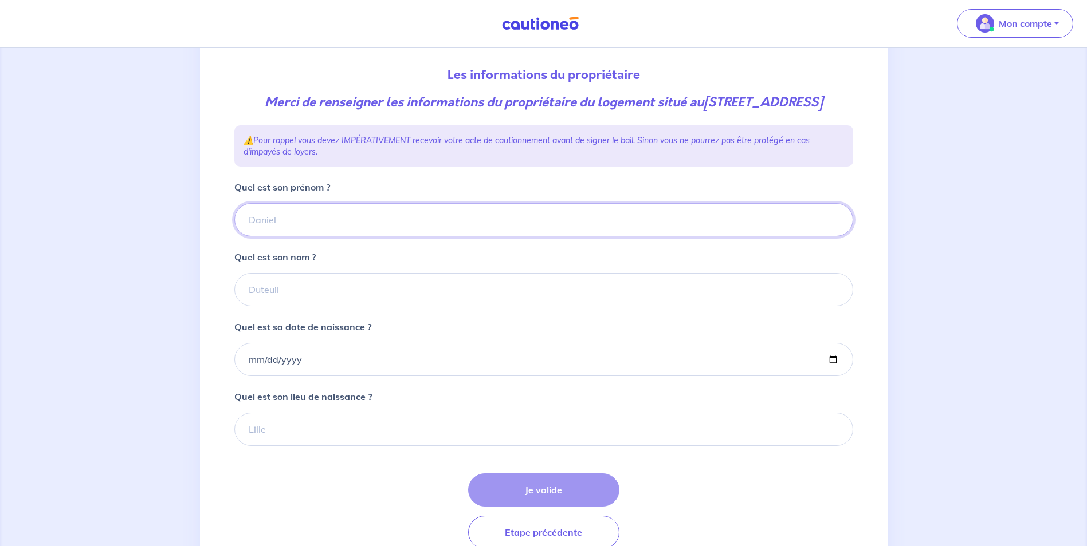
click at [352, 237] on input "Quel est son prénom ?" at bounding box center [543, 219] width 619 height 33
click at [490, 301] on input "Quel est son nom ?" at bounding box center [543, 289] width 619 height 33
type input "GANGNERY"
click at [299, 237] on input "Quel est son prénom ?" at bounding box center [543, 219] width 619 height 33
click at [326, 361] on input "Quel est sa date de naissance ?" at bounding box center [543, 359] width 619 height 33
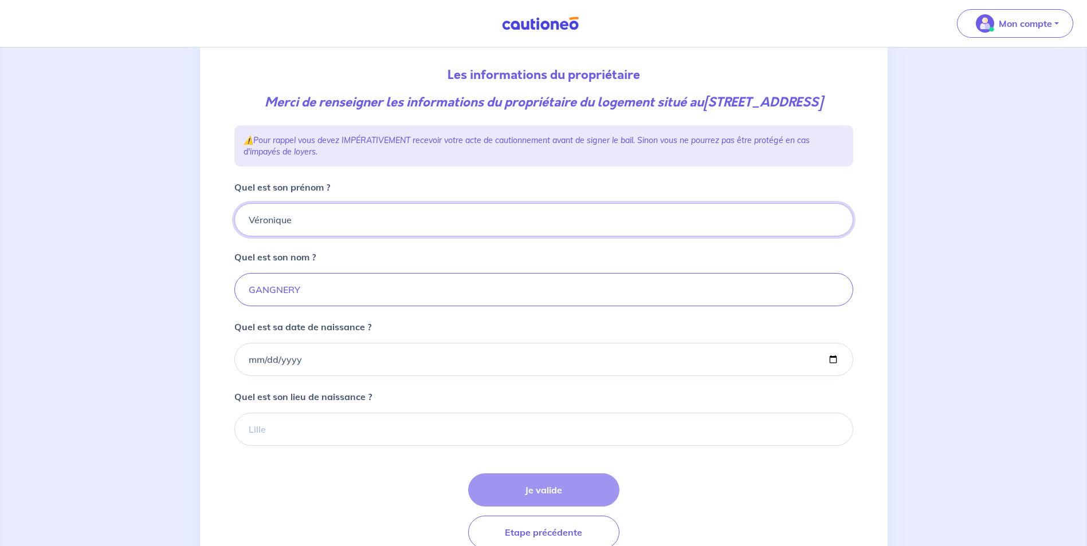
drag, startPoint x: 308, startPoint y: 237, endPoint x: 157, endPoint y: 235, distance: 151.2
click at [157, 235] on div "2 3 4 Informations location Informations propriétaire Informations bail Validat…" at bounding box center [543, 266] width 1087 height 667
type input "Fréderic"
click at [308, 361] on input "Quel est sa date de naissance ?" at bounding box center [543, 359] width 619 height 33
type input "1964-02-04"
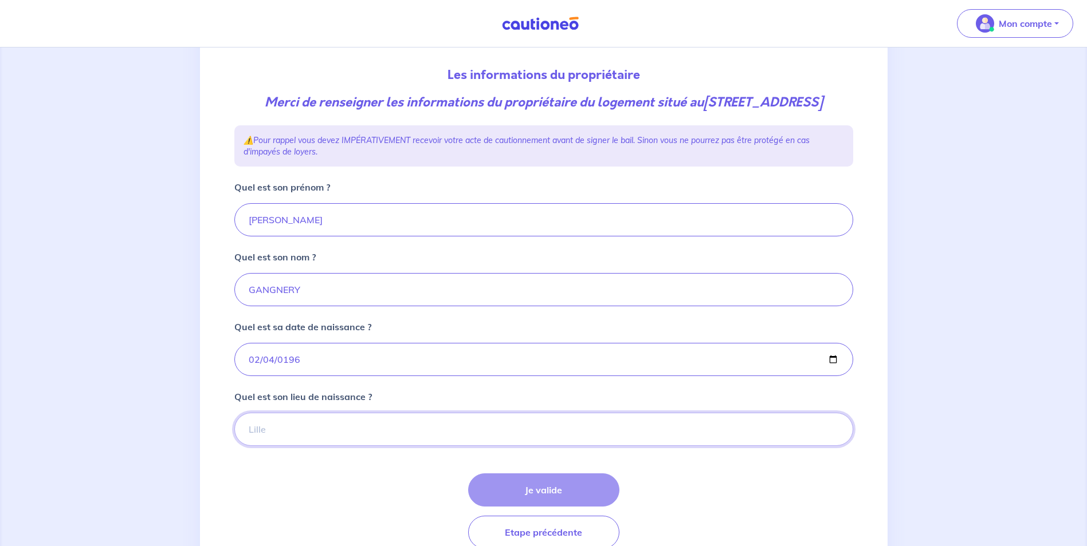
click at [278, 361] on input "Quel est son lieu de naissance ?" at bounding box center [543, 429] width 619 height 33
type input "PARIS"
click at [549, 361] on button "Je valide" at bounding box center [543, 490] width 151 height 33
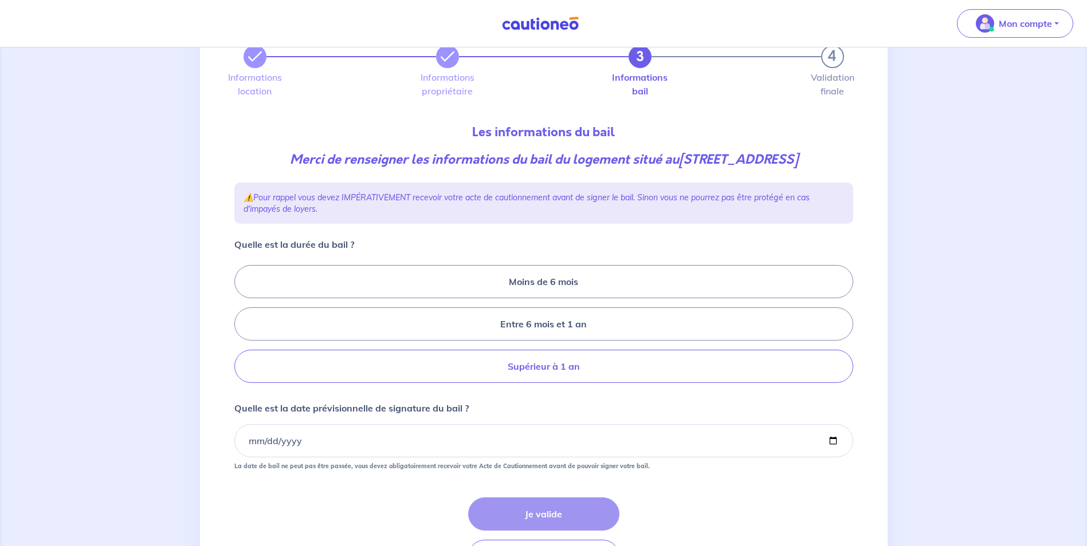
scroll to position [115, 0]
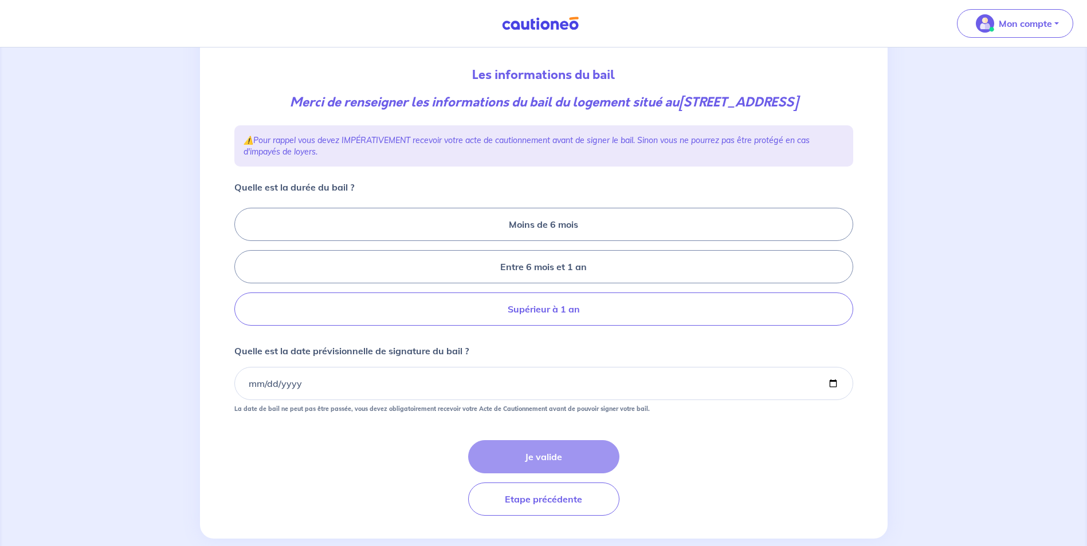
click at [456, 326] on label "Supérieur à 1 an" at bounding box center [543, 309] width 619 height 33
click at [242, 271] on input "Supérieur à 1 an" at bounding box center [237, 266] width 7 height 7
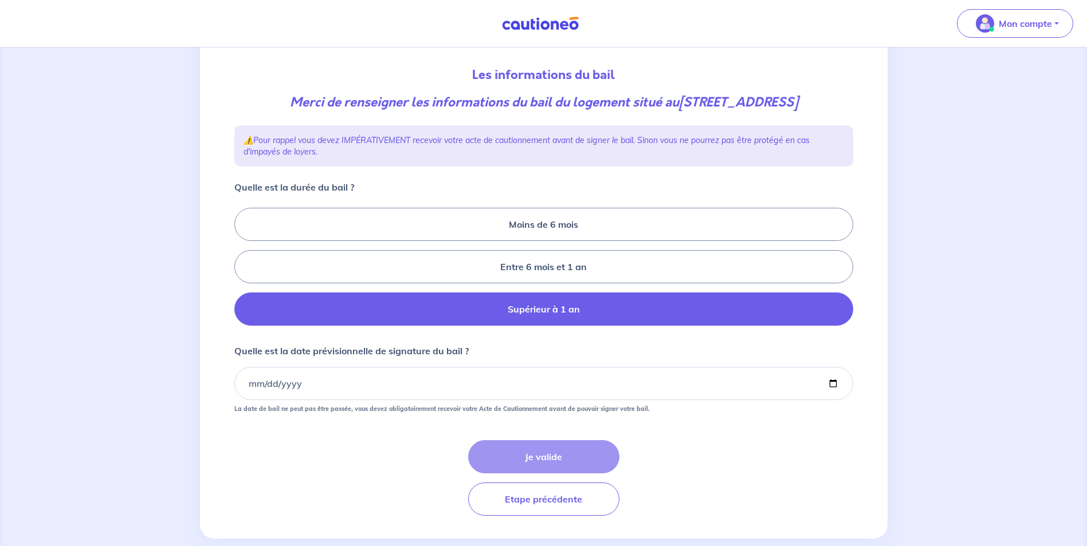
radio input "true"
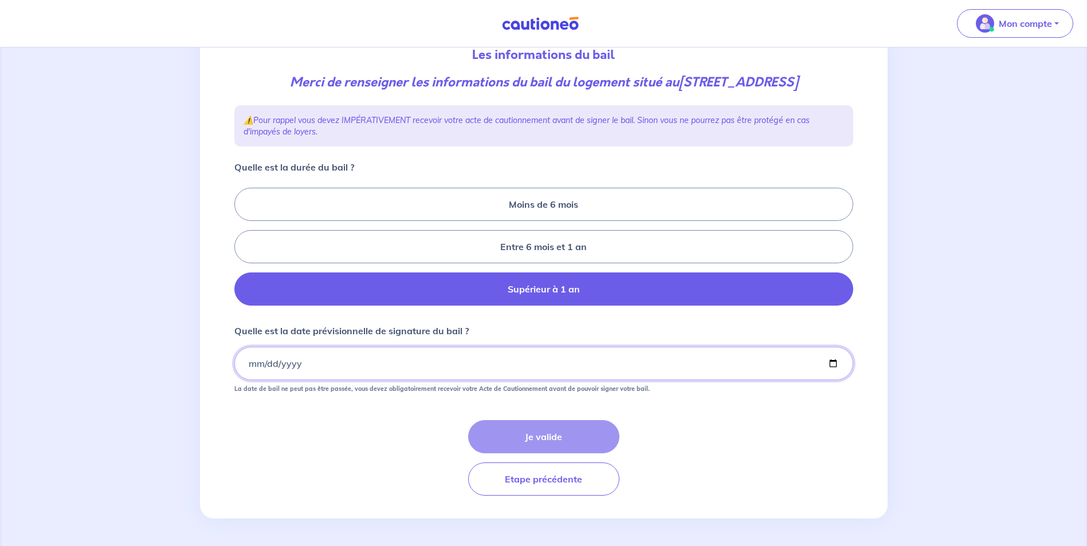
click at [340, 359] on input "Quelle est la date prévisionnelle de signature du bail ?" at bounding box center [543, 363] width 619 height 33
click at [262, 361] on input "Quelle est la date prévisionnelle de signature du bail ?" at bounding box center [543, 363] width 619 height 33
click at [243, 360] on input "Quelle est la date prévisionnelle de signature du bail ?" at bounding box center [543, 363] width 619 height 33
click at [253, 361] on input "Quelle est la date prévisionnelle de signature du bail ?" at bounding box center [543, 363] width 619 height 33
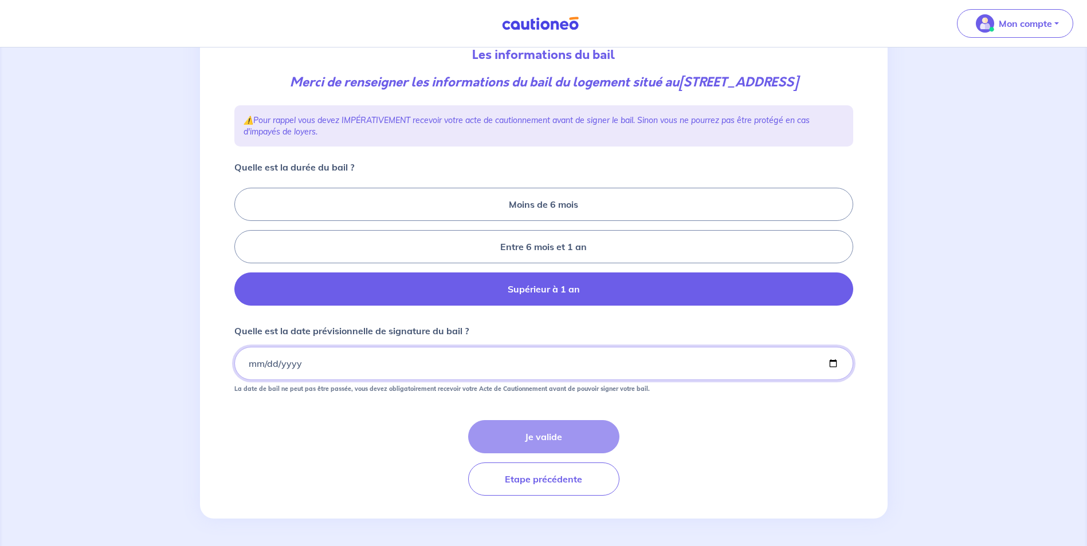
click at [250, 361] on input "Quelle est la date prévisionnelle de signature du bail ?" at bounding box center [543, 363] width 619 height 33
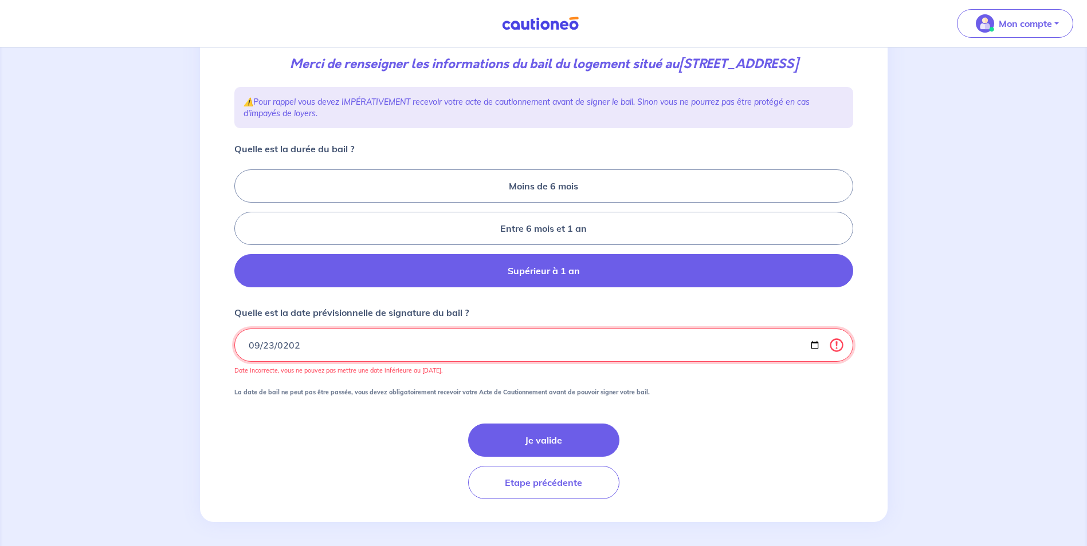
type input "2025-09-23"
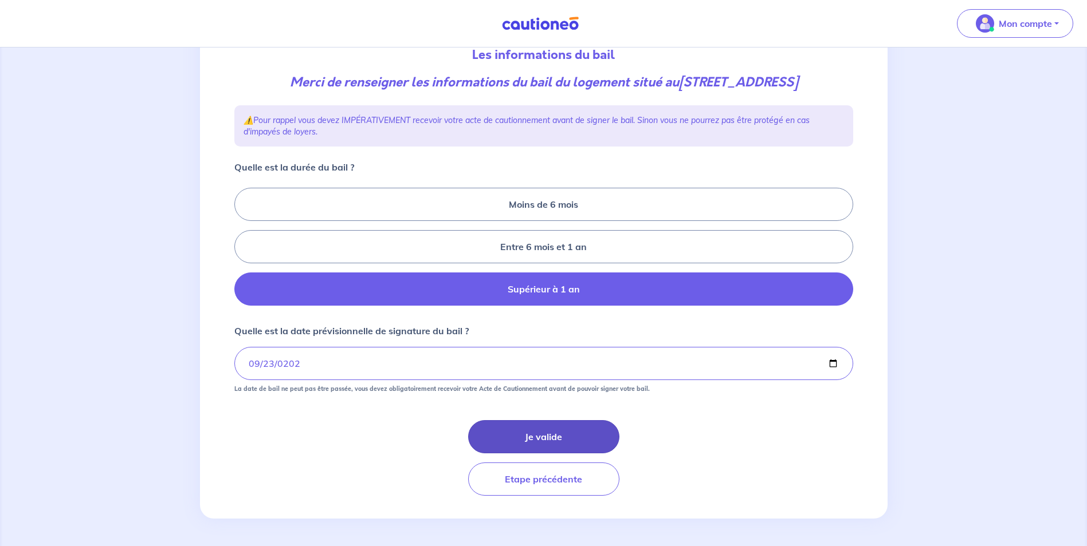
click at [556, 361] on button "Je valide" at bounding box center [543, 436] width 151 height 33
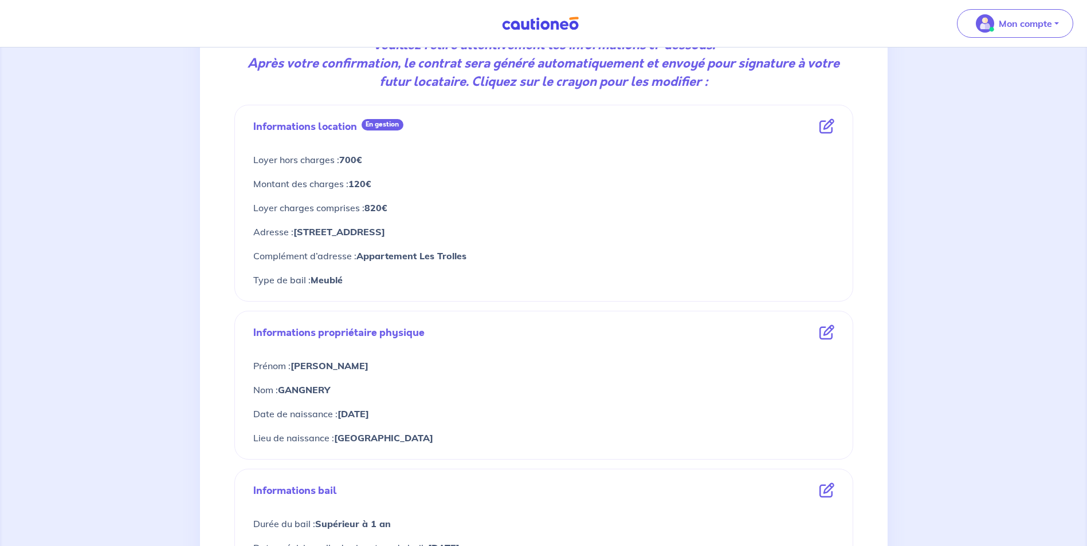
scroll to position [401, 0]
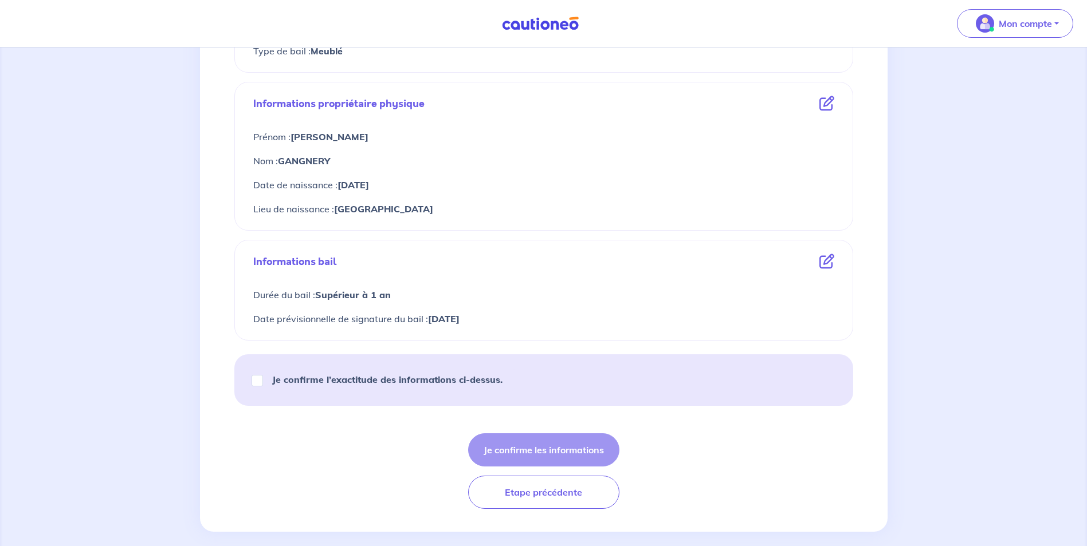
click at [333, 361] on strong "Je confirme l’exactitude des informations ci-dessus." at bounding box center [387, 379] width 230 height 11
click at [263, 361] on input "Je confirme l’exactitude des informations ci-dessus." at bounding box center [256, 380] width 11 height 11
checkbox input "true"
click at [536, 361] on button "Je confirme les informations" at bounding box center [543, 450] width 151 height 33
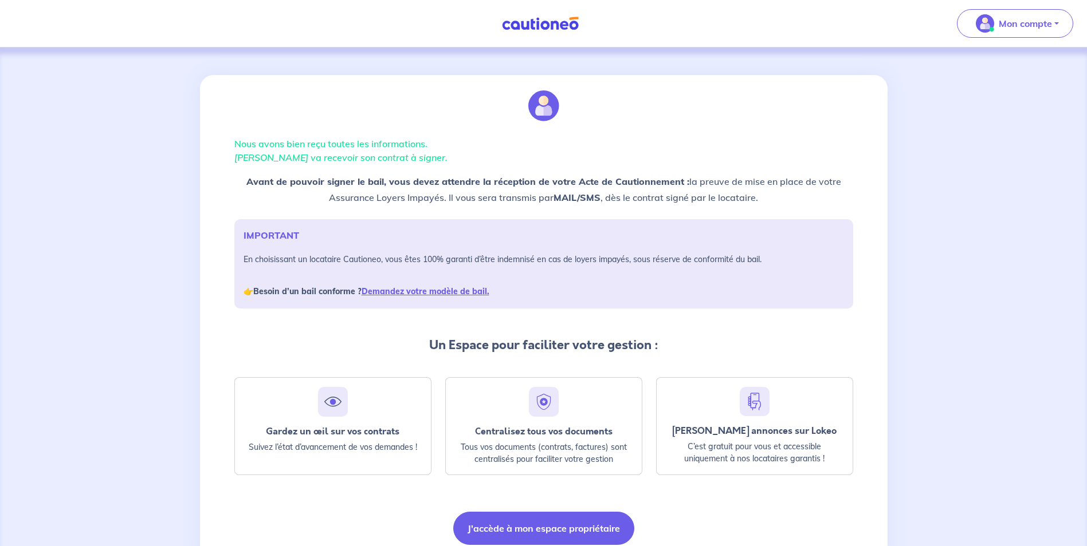
scroll to position [49, 0]
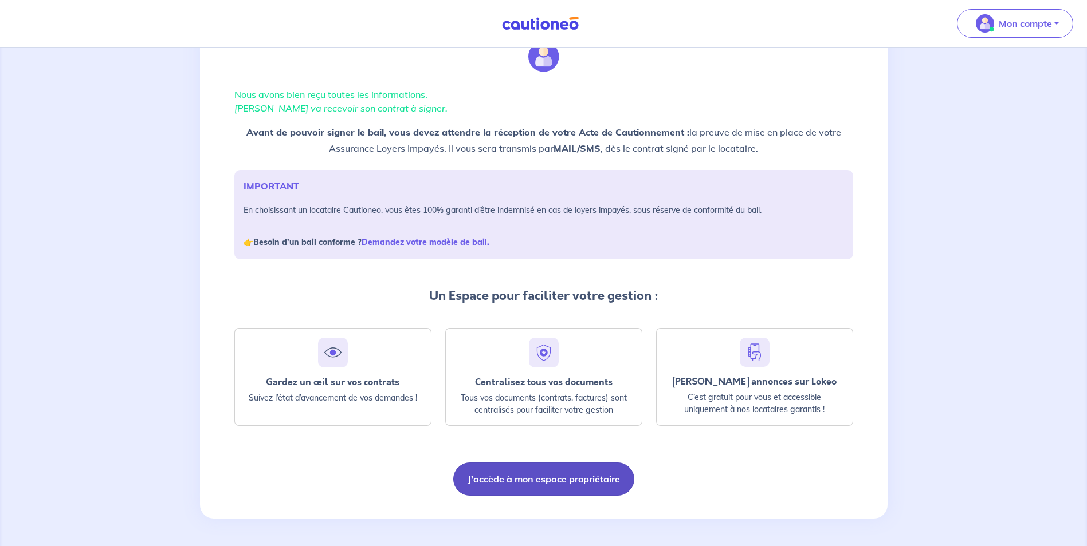
click at [540, 361] on button "J'accède à mon espace propriétaire" at bounding box center [543, 479] width 181 height 33
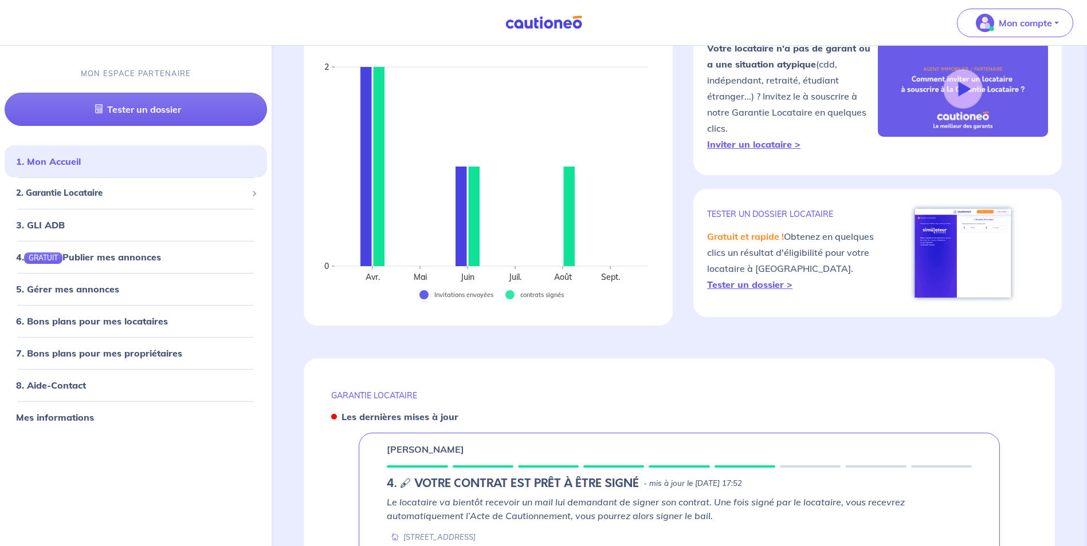
scroll to position [344, 0]
